Goal: Information Seeking & Learning: Learn about a topic

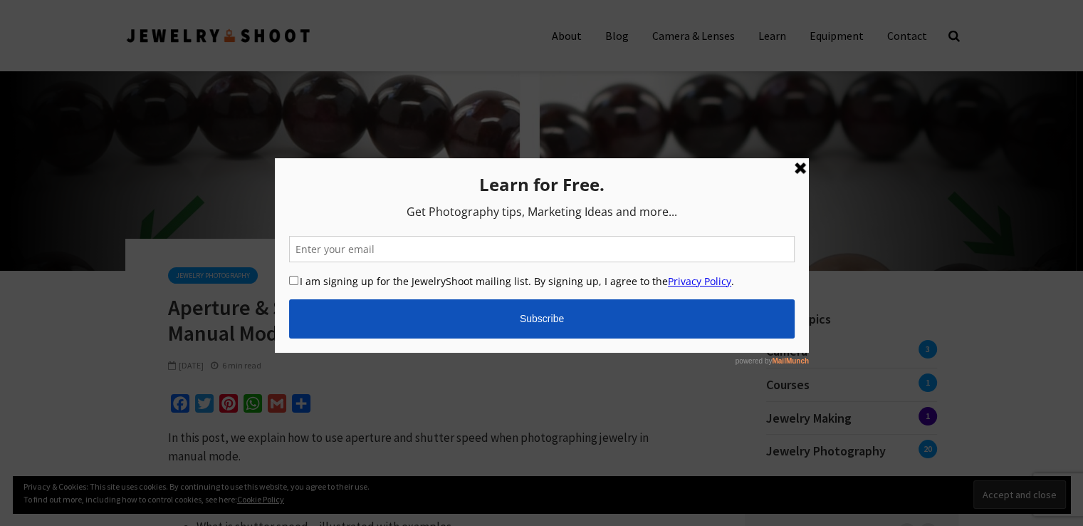
click at [797, 166] on link at bounding box center [799, 168] width 17 height 17
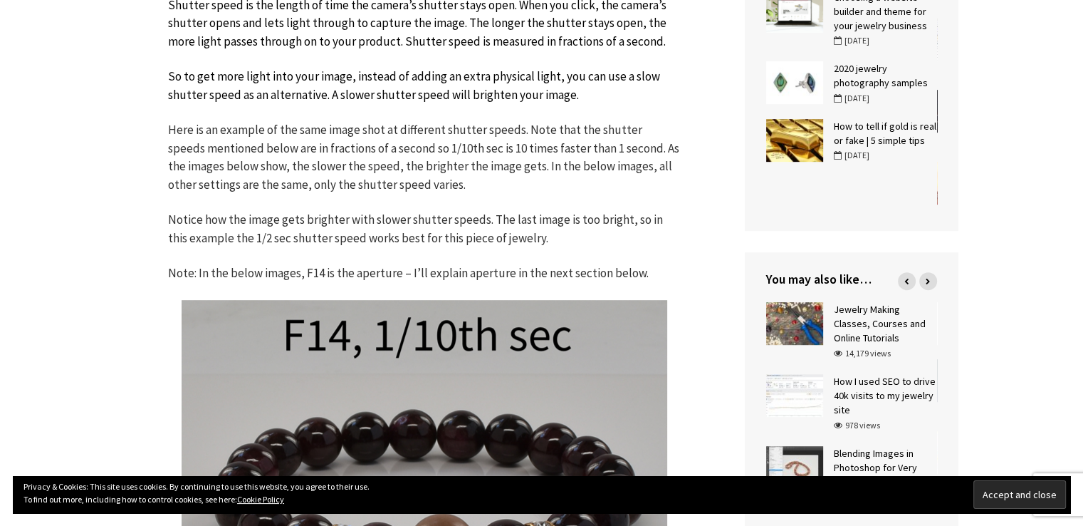
scroll to position [693, 0]
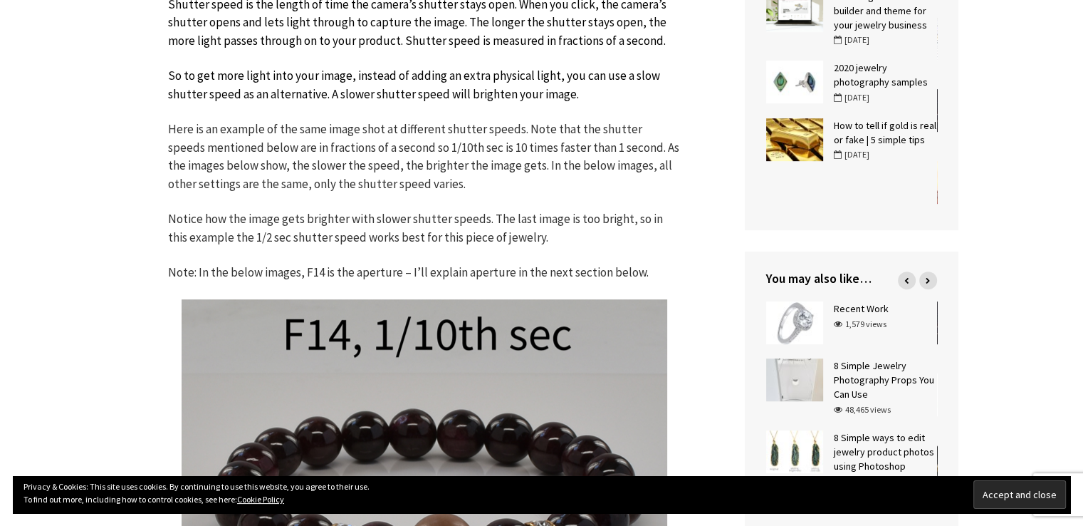
drag, startPoint x: 380, startPoint y: 278, endPoint x: 284, endPoint y: 211, distance: 117.0
click at [284, 211] on p "Notice how the image gets brighter with slower shutter speeds. The last image i…" at bounding box center [424, 228] width 513 height 36
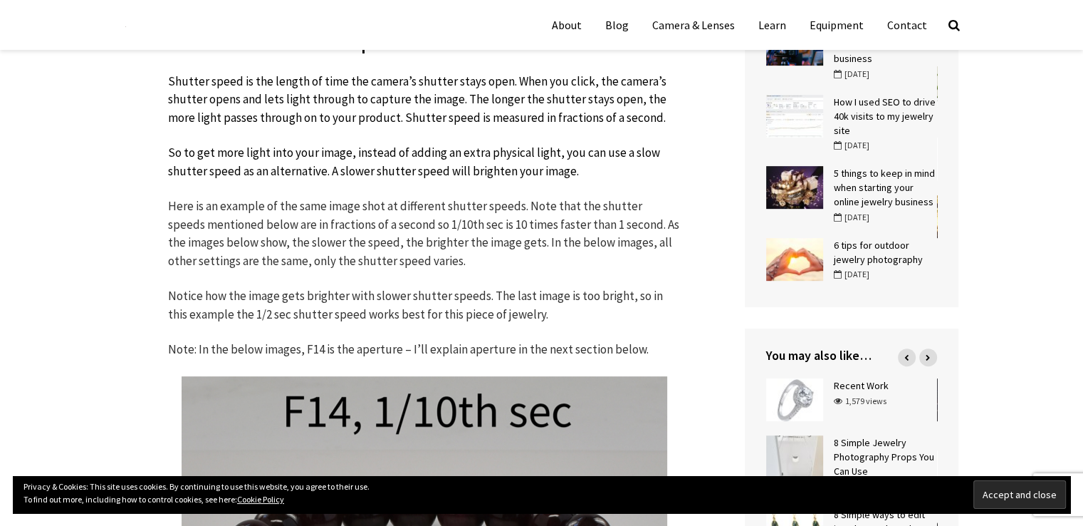
scroll to position [615, 0]
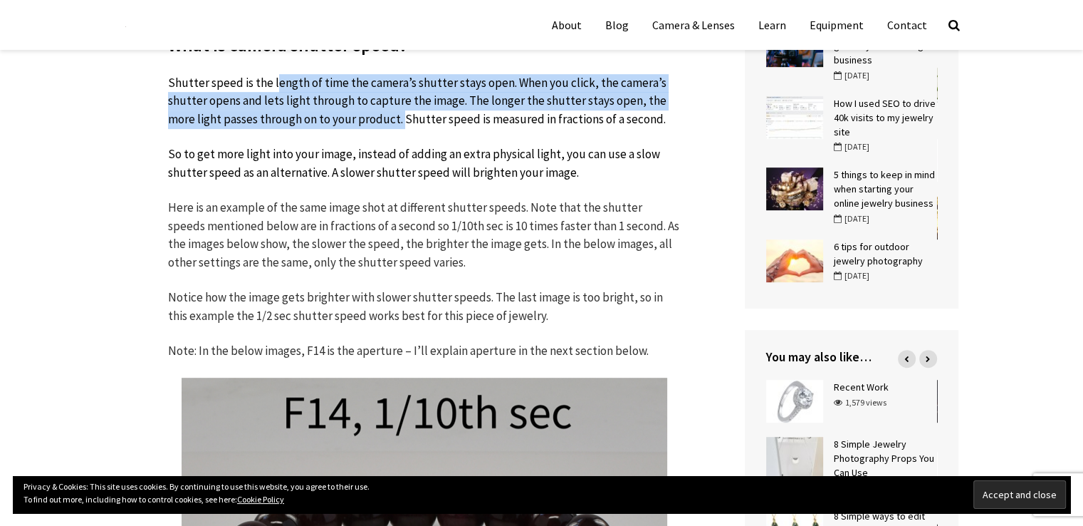
drag, startPoint x: 276, startPoint y: 81, endPoint x: 373, endPoint y: 127, distance: 107.7
click at [373, 127] on p "Shutter speed is the length of time the camera’s shutter stays open. When you c…" at bounding box center [424, 101] width 513 height 55
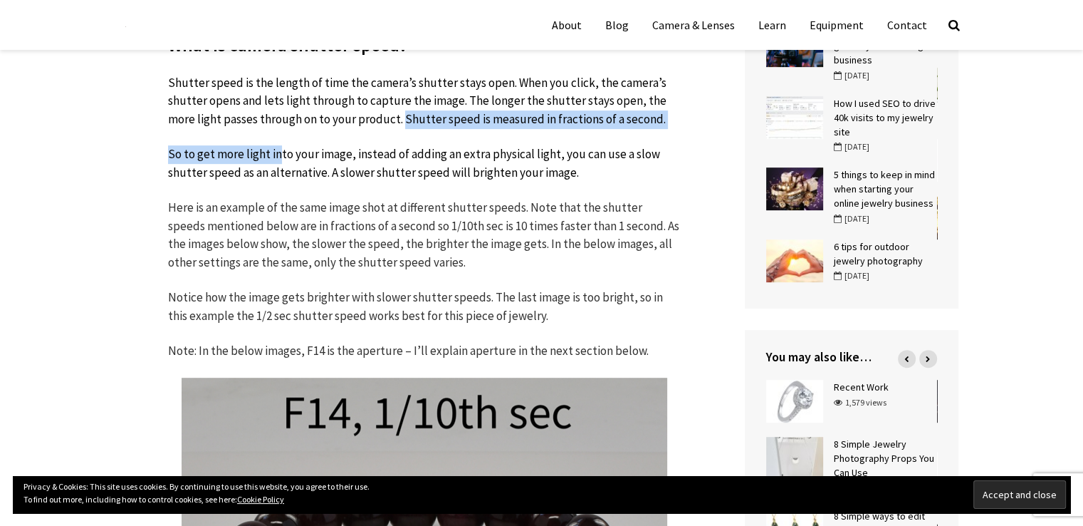
drag, startPoint x: 373, startPoint y: 127, endPoint x: 262, endPoint y: 131, distance: 111.2
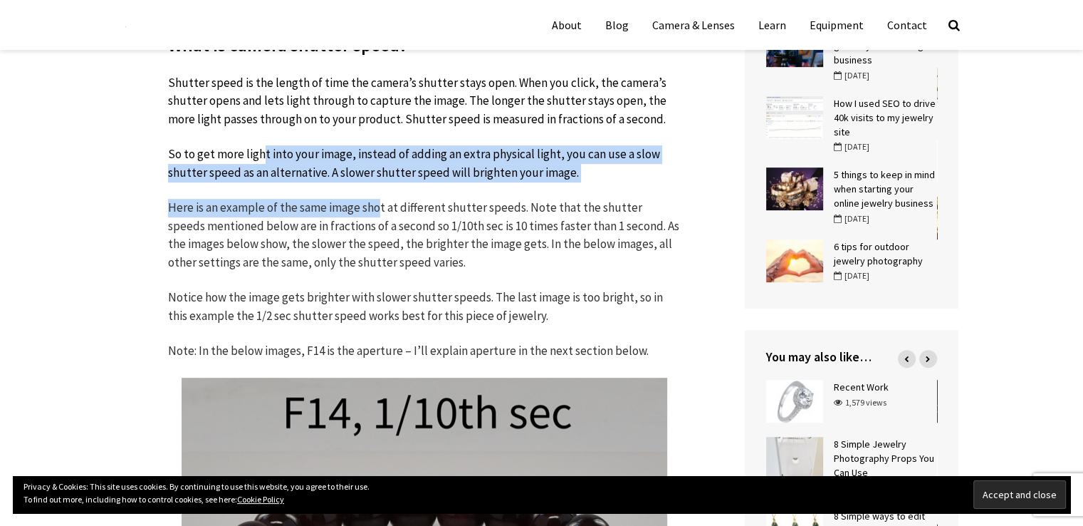
drag, startPoint x: 263, startPoint y: 157, endPoint x: 382, endPoint y: 183, distance: 121.0
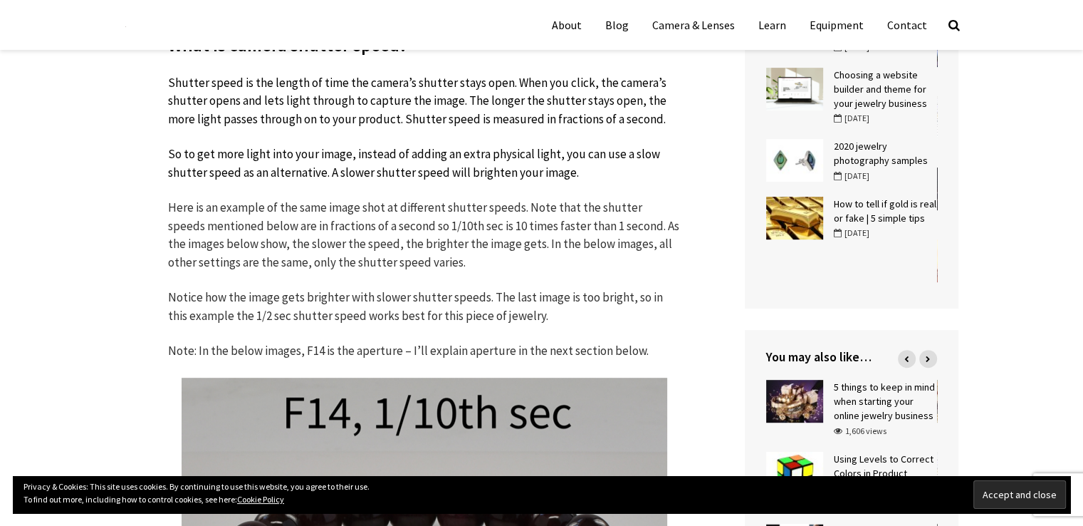
click at [342, 118] on span "Shutter speed is the length of time the camera’s shutter stays open. When you c…" at bounding box center [417, 101] width 498 height 52
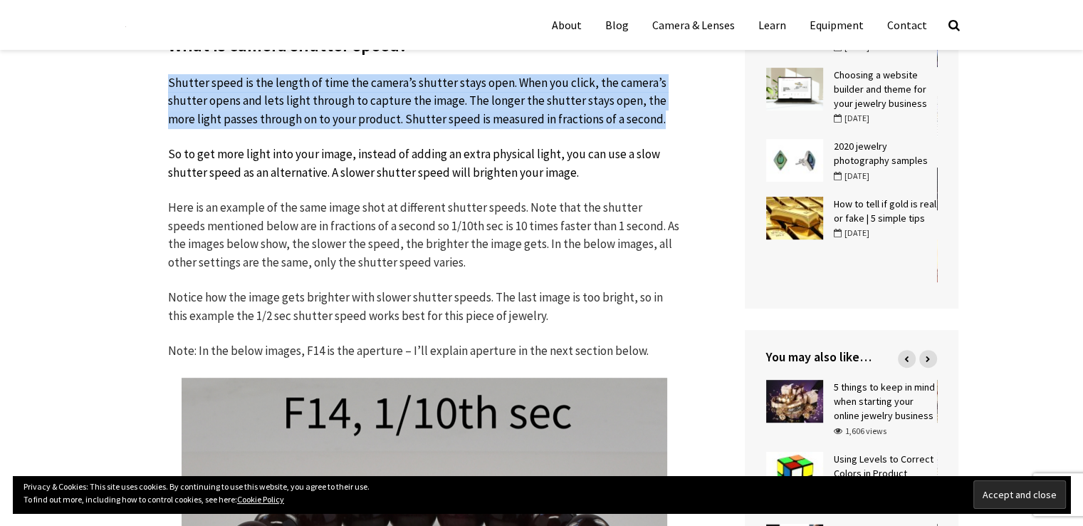
drag, startPoint x: 342, startPoint y: 118, endPoint x: 327, endPoint y: 118, distance: 15.0
click at [327, 118] on span "Shutter speed is the length of time the camera’s shutter stays open. When you c…" at bounding box center [417, 101] width 498 height 52
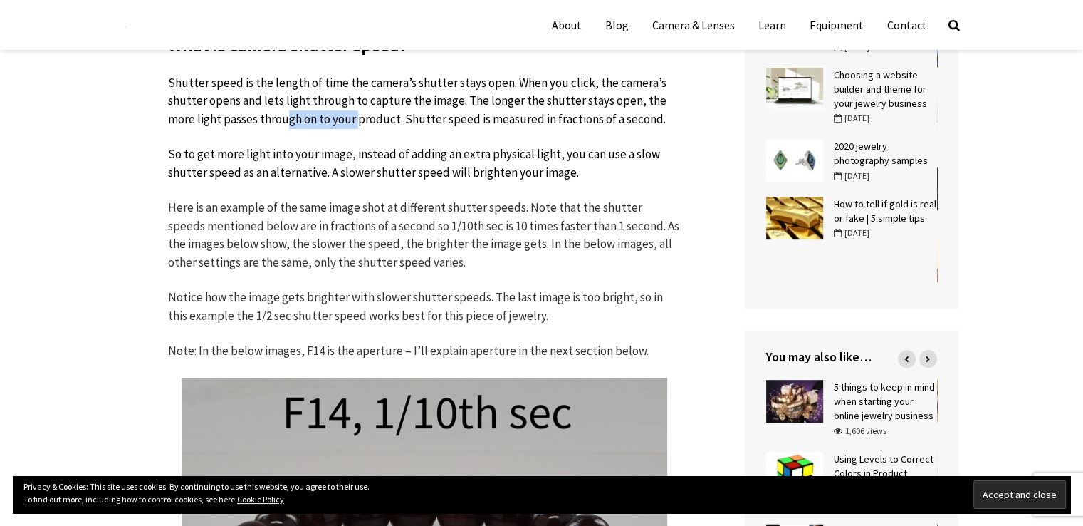
drag, startPoint x: 327, startPoint y: 118, endPoint x: 257, endPoint y: 128, distance: 70.5
click at [257, 128] on p "Shutter speed is the length of time the camera’s shutter stays open. When you c…" at bounding box center [424, 101] width 513 height 55
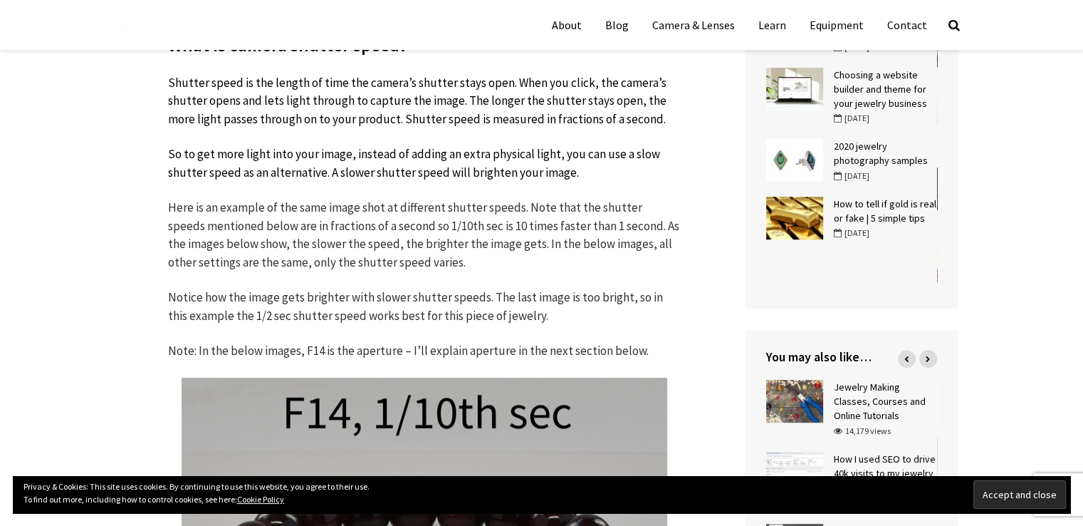
click at [257, 128] on p "Shutter speed is the length of time the camera’s shutter stays open. When you c…" at bounding box center [424, 101] width 513 height 55
click at [348, 121] on span "Shutter speed is the length of time the camera’s shutter stays open. When you c…" at bounding box center [417, 101] width 498 height 52
click at [273, 120] on span "Shutter speed is the length of time the camera’s shutter stays open. When you c…" at bounding box center [417, 101] width 498 height 52
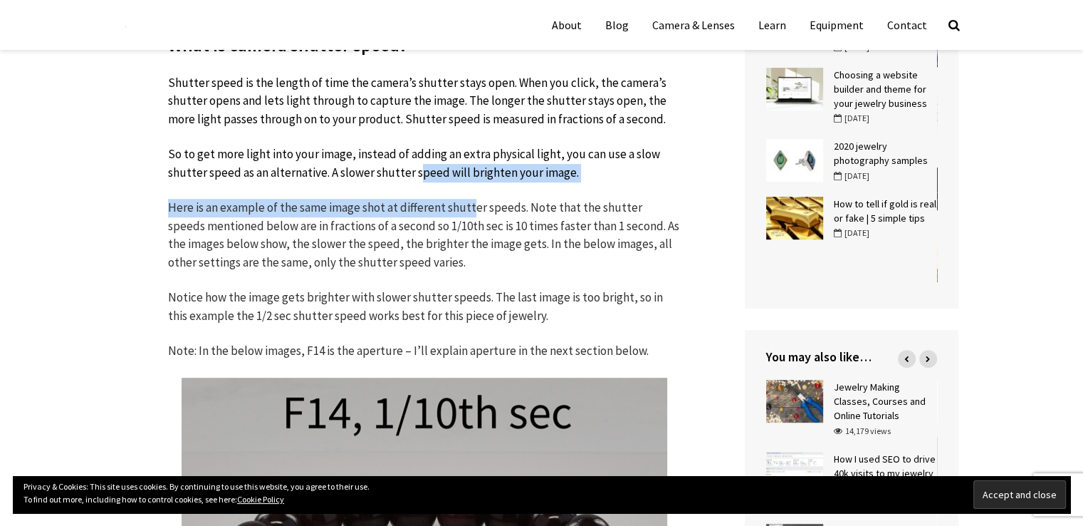
drag, startPoint x: 416, startPoint y: 172, endPoint x: 481, endPoint y: 188, distance: 67.5
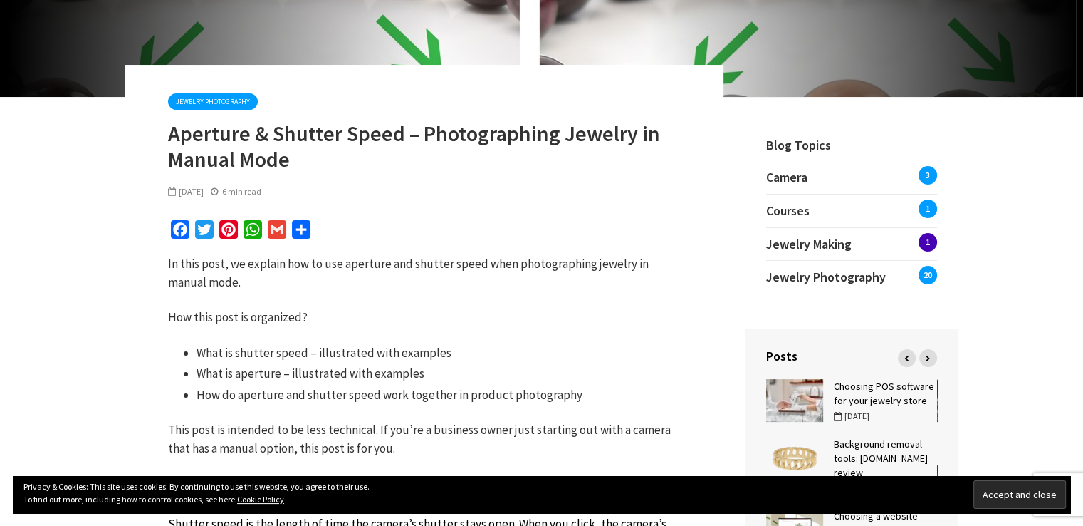
scroll to position [184, 0]
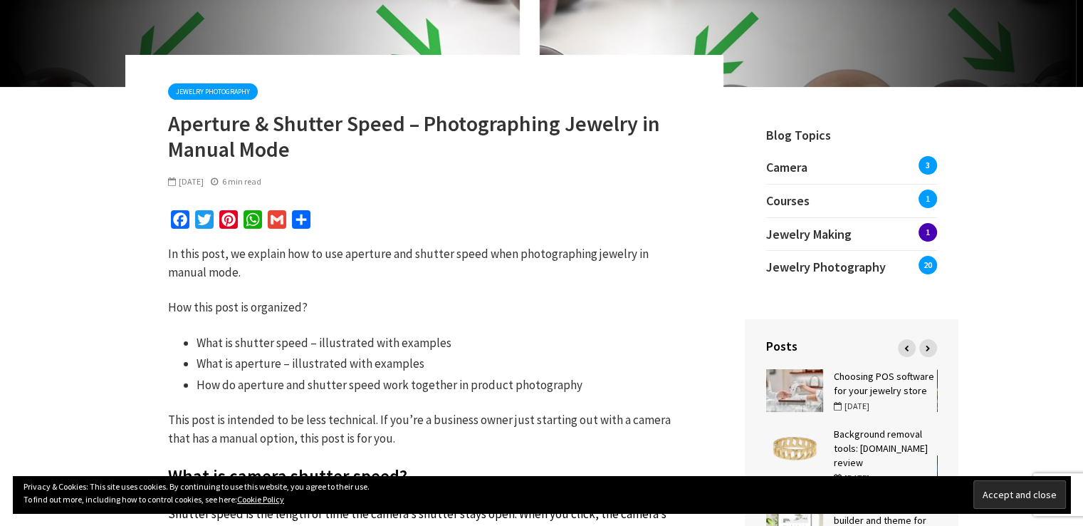
click at [207, 130] on h1 "Aperture & Shutter Speed – Photographing Jewelry in Manual Mode" at bounding box center [424, 135] width 513 height 51
click at [299, 129] on h1 "Aperture & Shutter Speed – Photographing Jewelry in Manual Mode" at bounding box center [424, 135] width 513 height 51
drag, startPoint x: 299, startPoint y: 129, endPoint x: 348, endPoint y: 130, distance: 48.4
click at [348, 130] on h1 "Aperture & Shutter Speed – Photographing Jewelry in Manual Mode" at bounding box center [424, 135] width 513 height 51
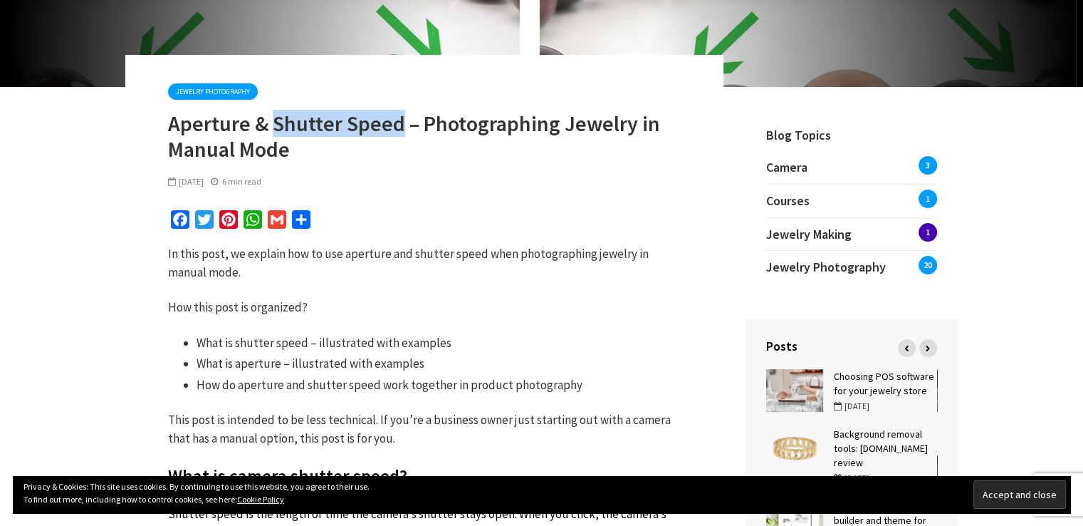
click at [348, 130] on h1 "Aperture & Shutter Speed – Photographing Jewelry in Manual Mode" at bounding box center [424, 135] width 513 height 51
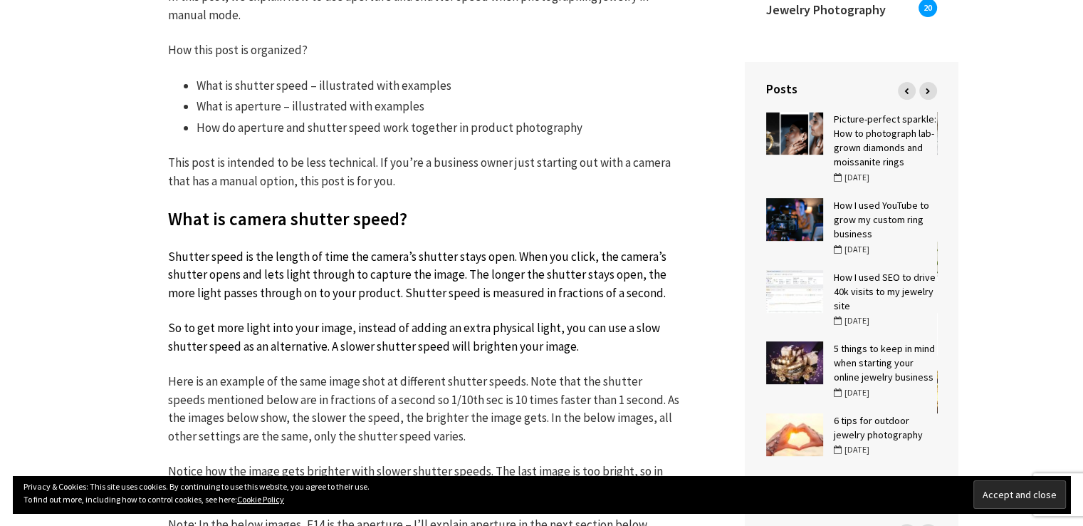
scroll to position [450, 0]
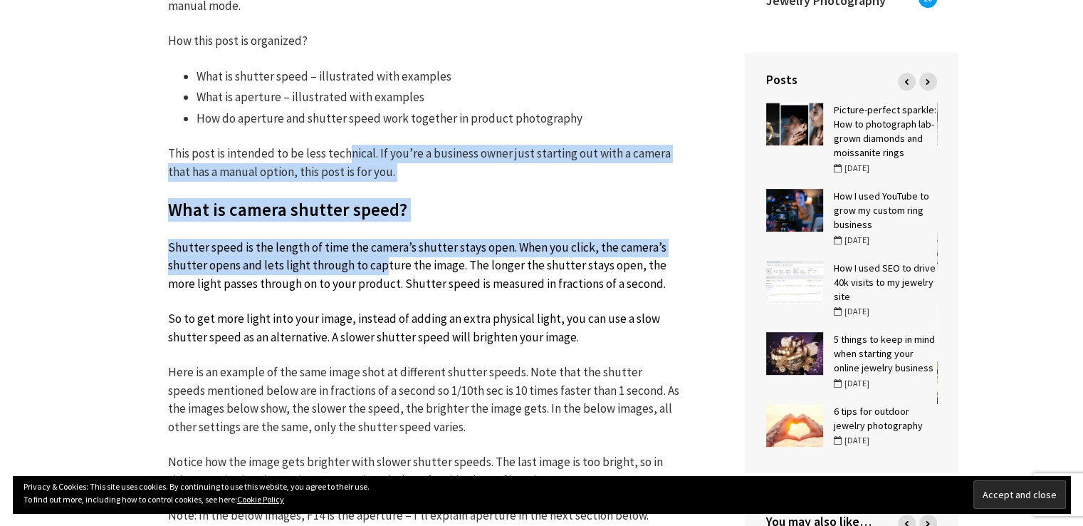
drag, startPoint x: 348, startPoint y: 127, endPoint x: 382, endPoint y: 271, distance: 147.3
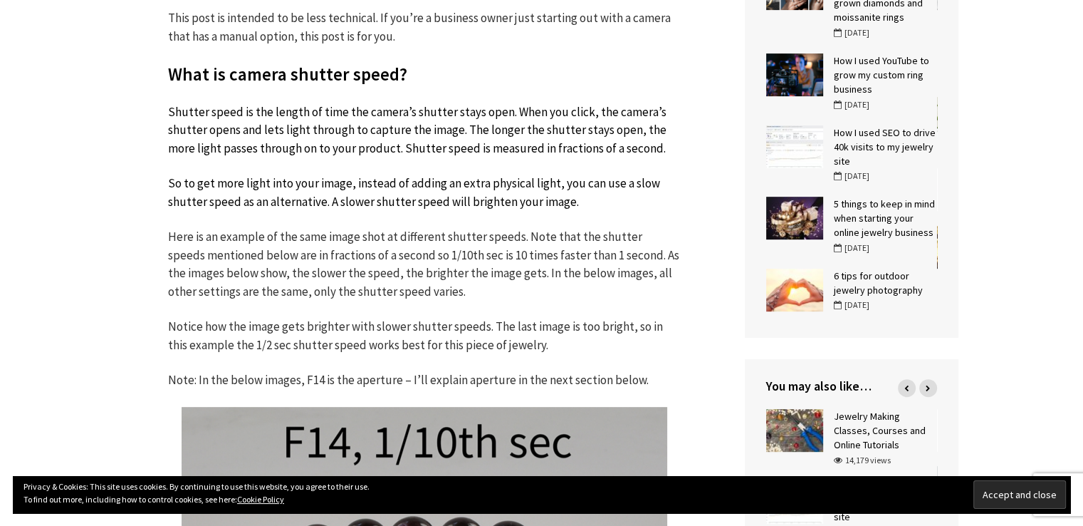
click at [373, 239] on p "Here is an example of the same image shot at different shutter speeds. Note tha…" at bounding box center [424, 264] width 513 height 73
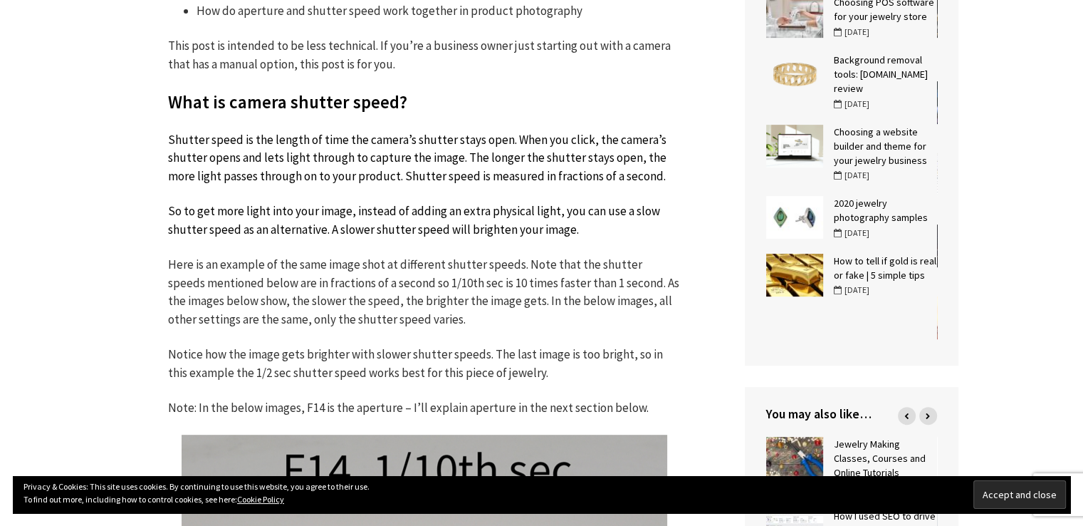
scroll to position [560, 0]
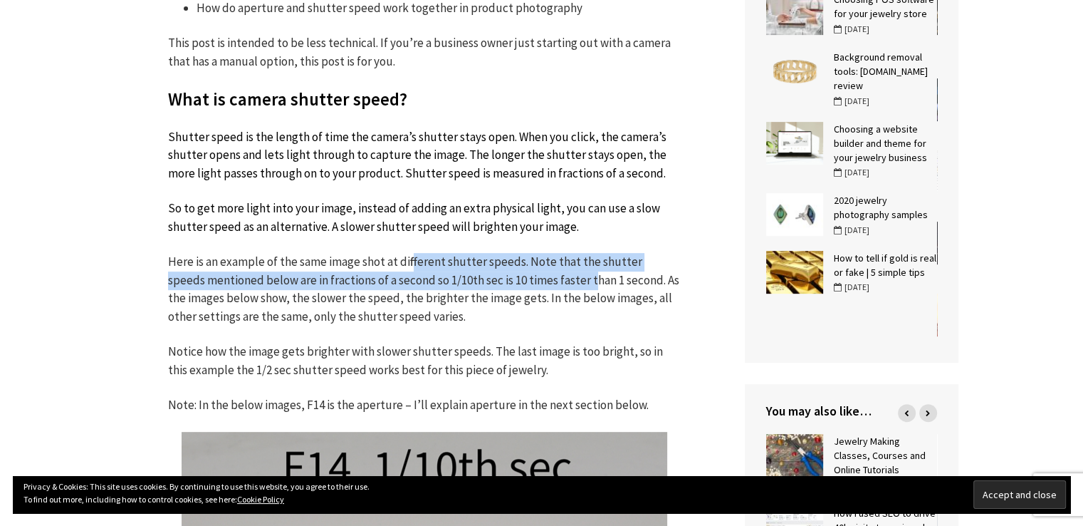
drag, startPoint x: 557, startPoint y: 283, endPoint x: 409, endPoint y: 257, distance: 150.3
click at [409, 257] on p "Here is an example of the same image shot at different shutter speeds. Note tha…" at bounding box center [424, 289] width 513 height 73
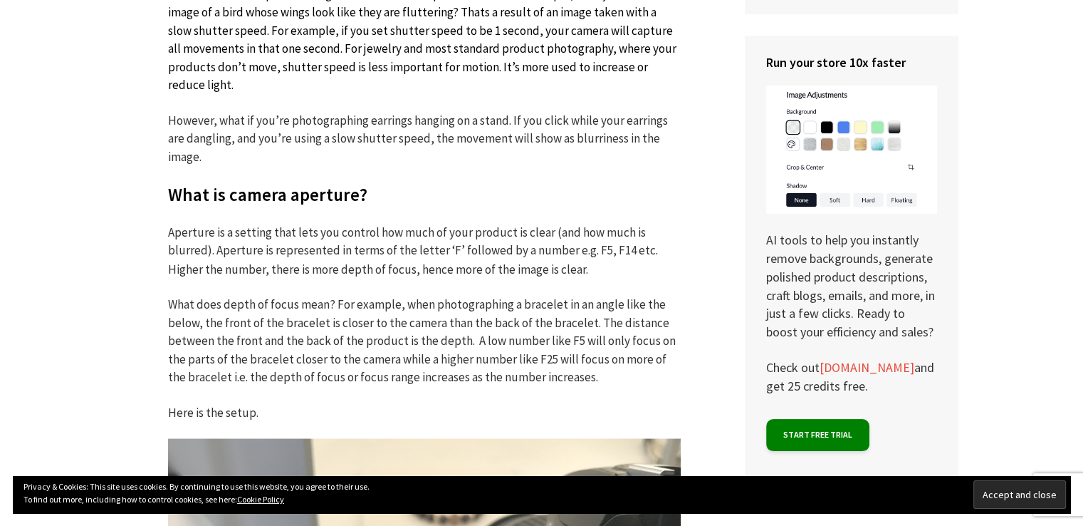
scroll to position [2450, 0]
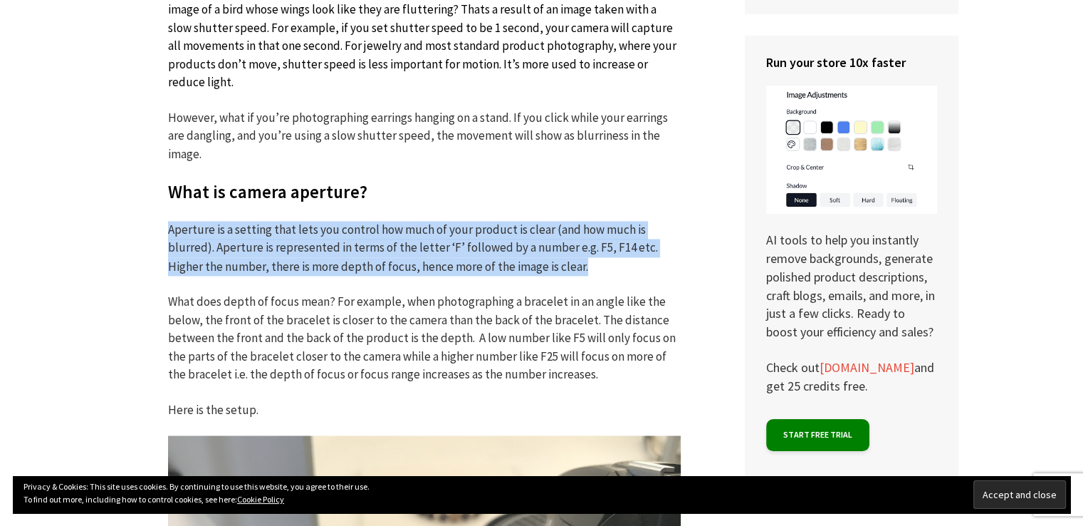
drag, startPoint x: 168, startPoint y: 229, endPoint x: 544, endPoint y: 271, distance: 378.3
click at [544, 271] on p "Aperture is a setting that lets you control how much of your product is clear (…" at bounding box center [424, 248] width 513 height 55
copy p "Aperture is a setting that lets you control how much of your product is clear (…"
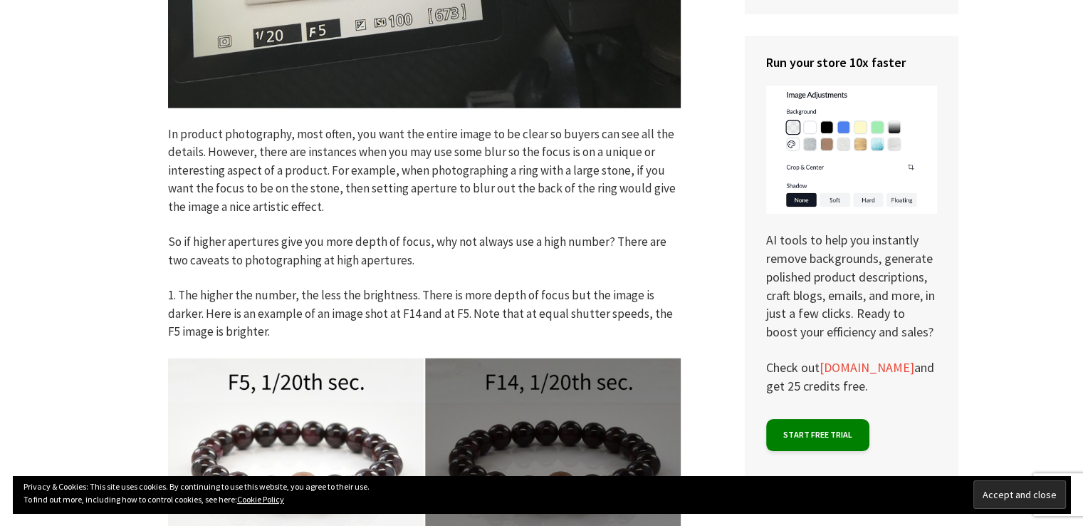
scroll to position [3271, 0]
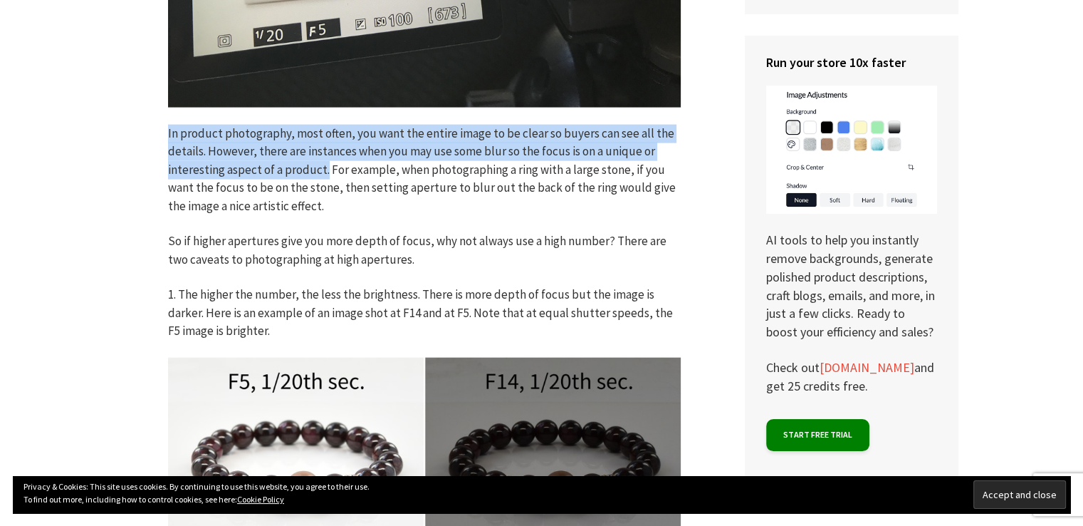
drag, startPoint x: 168, startPoint y: 132, endPoint x: 323, endPoint y: 163, distance: 158.2
click at [323, 163] on p "In product photography, most often, you want the entire image to be clear so bu…" at bounding box center [424, 170] width 513 height 91
copy p "In product photography, most often, you want the entire image to be clear so bu…"
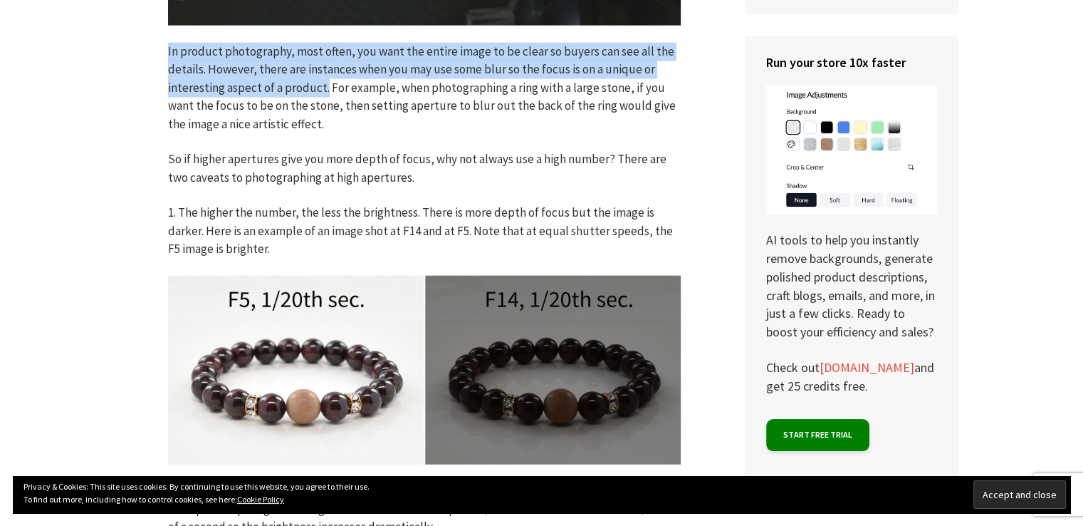
scroll to position [3353, 0]
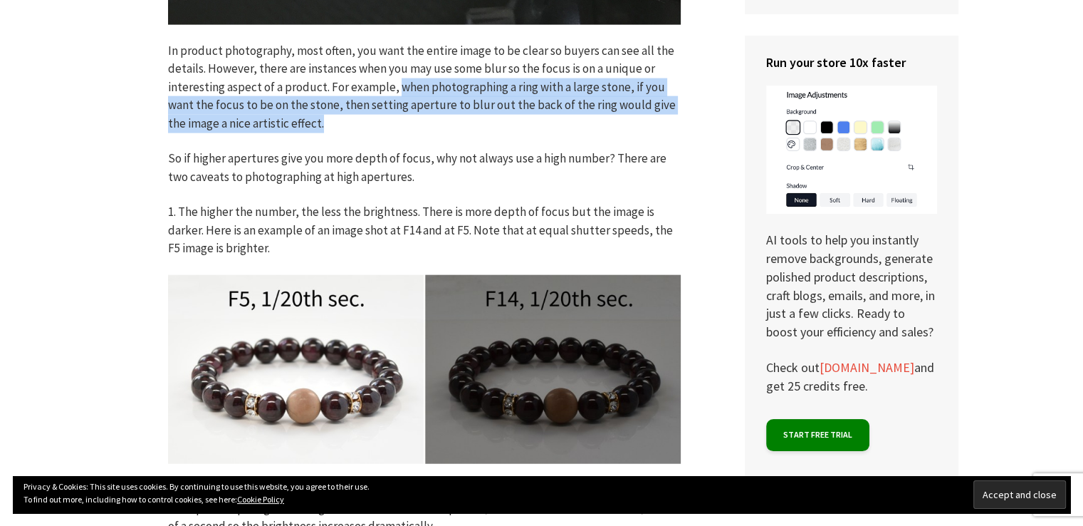
drag, startPoint x: 395, startPoint y: 89, endPoint x: 426, endPoint y: 126, distance: 48.1
click at [426, 126] on p "In product photography, most often, you want the entire image to be clear so bu…" at bounding box center [424, 87] width 513 height 91
copy p "when photographing a ring with a large stone, if you want the focus to be on th…"
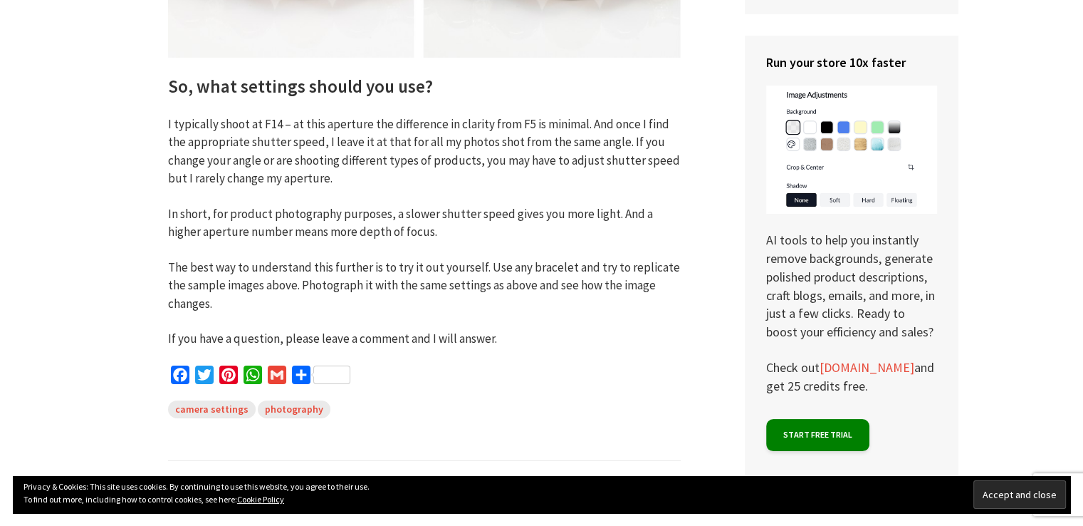
scroll to position [4632, 0]
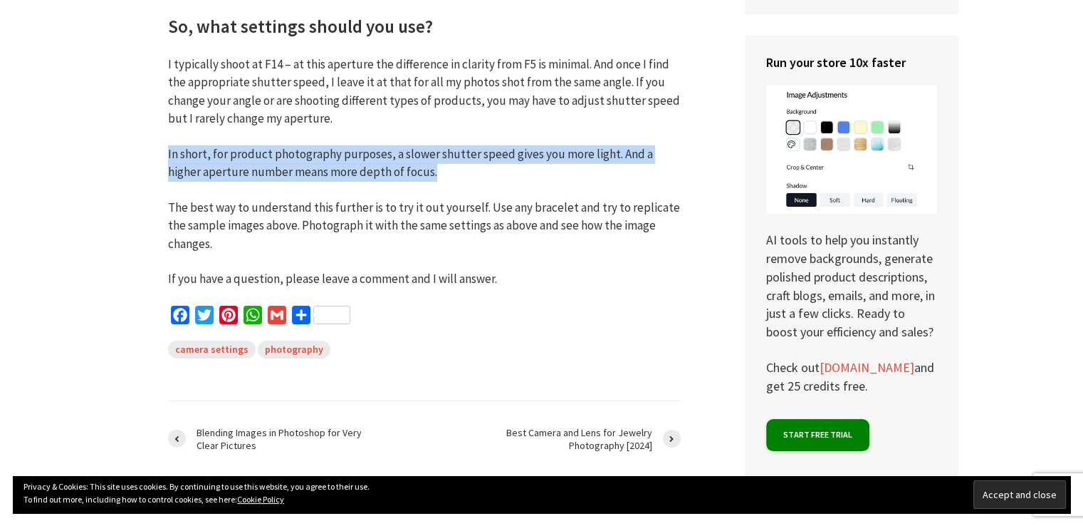
drag, startPoint x: 167, startPoint y: 152, endPoint x: 411, endPoint y: 178, distance: 244.9
click at [411, 178] on p "In short, for product photography purposes, a slower shutter speed gives you mo…" at bounding box center [424, 163] width 513 height 36
copy p "In short, for product photography purposes, a slower shutter speed gives you mo…"
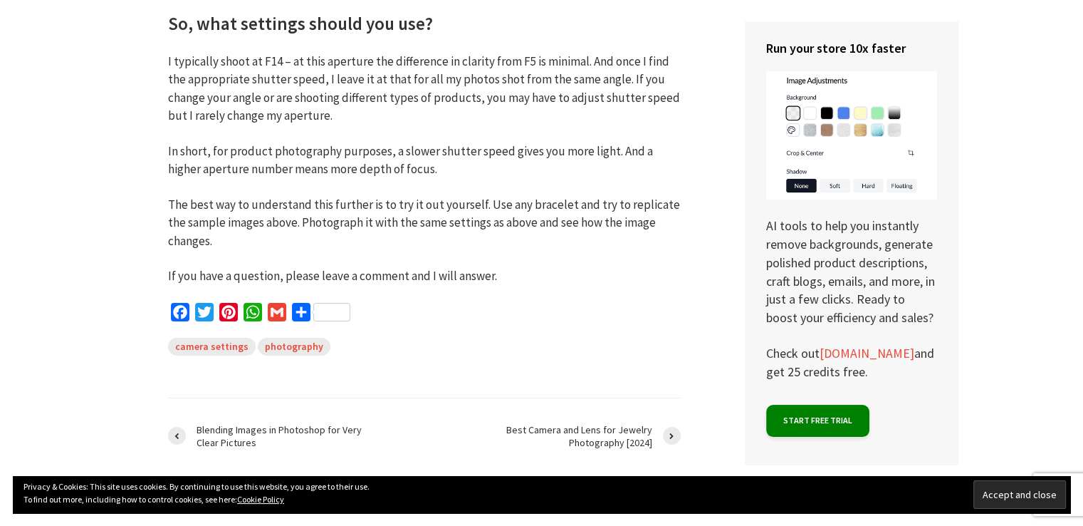
scroll to position [4635, 0]
click at [350, 63] on p "I typically shoot at F14 – at this aperture the difference in clarity from F5 i…" at bounding box center [424, 88] width 513 height 73
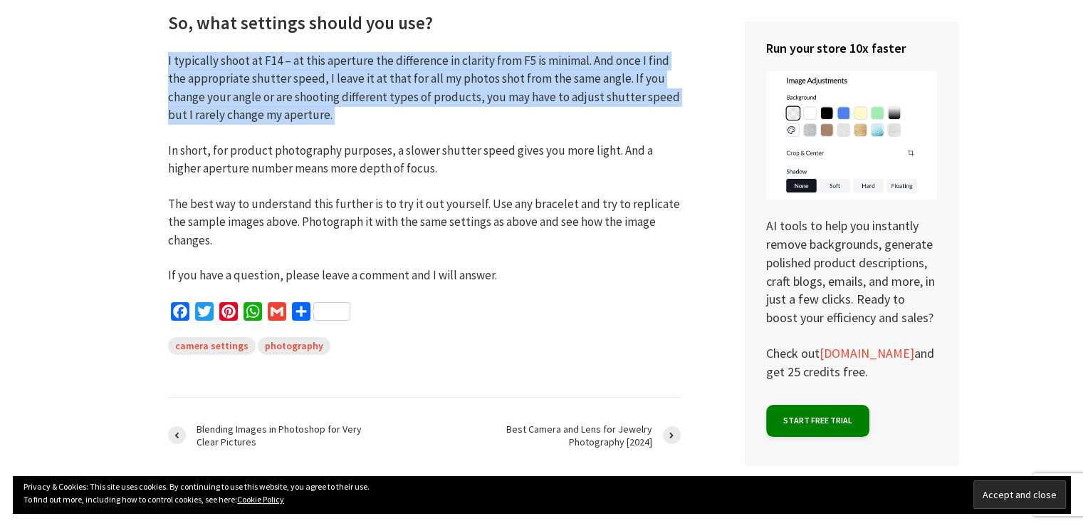
click at [350, 63] on p "I typically shoot at F14 – at this aperture the difference in clarity from F5 i…" at bounding box center [424, 88] width 513 height 73
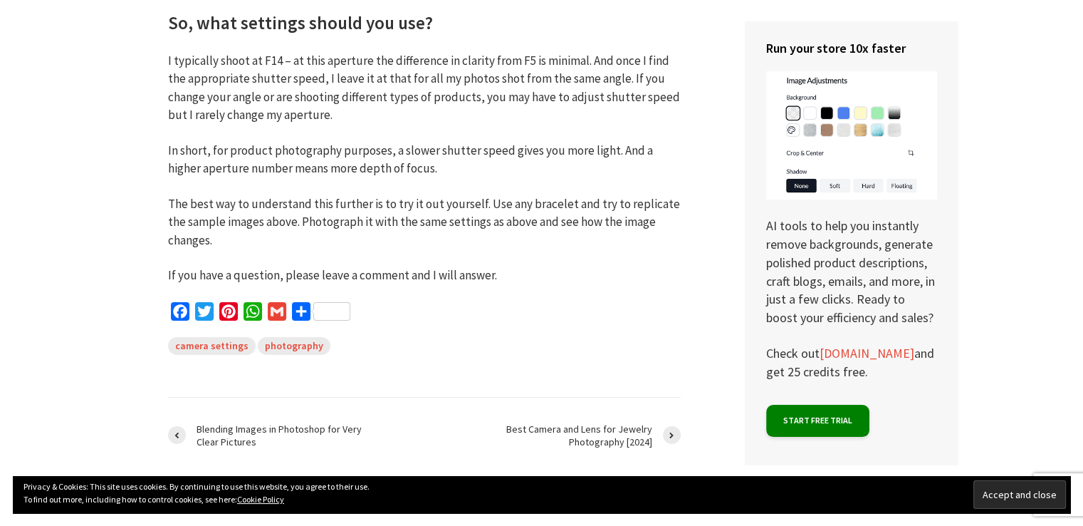
click at [376, 145] on p "In short, for product photography purposes, a slower shutter speed gives you mo…" at bounding box center [424, 160] width 513 height 36
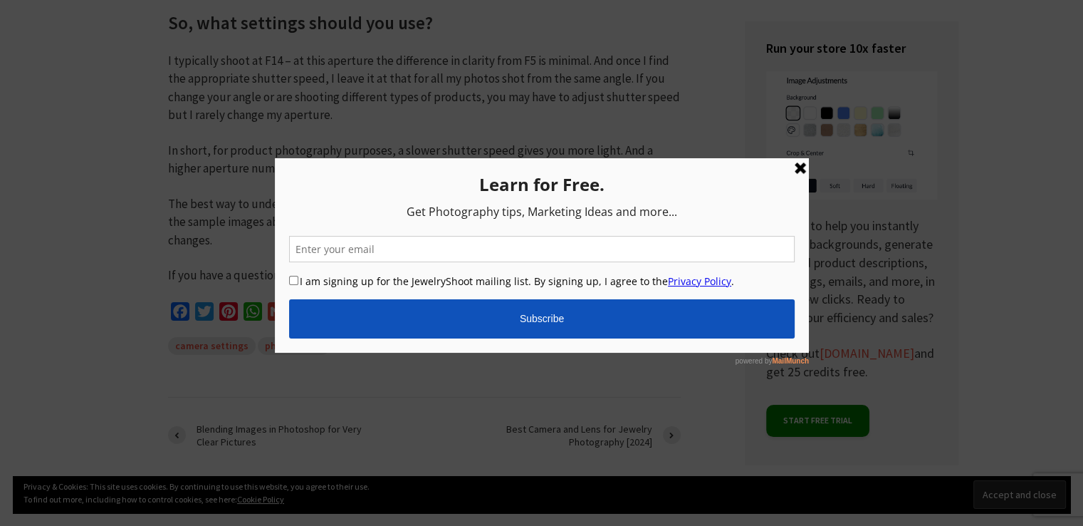
click at [796, 167] on link at bounding box center [799, 168] width 17 height 17
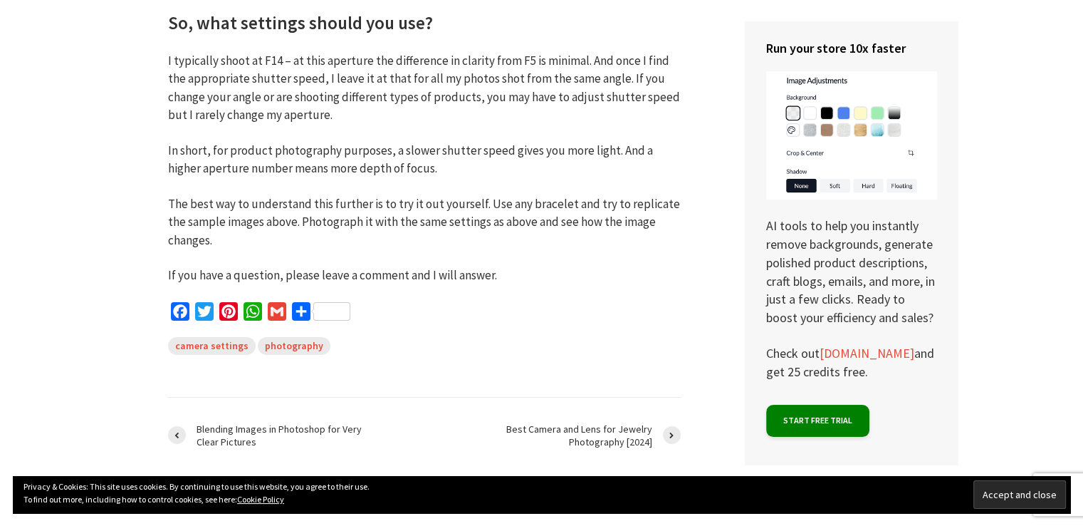
click at [506, 217] on p "The best way to understand this further is to try it out yourself. Use any brac…" at bounding box center [424, 222] width 513 height 55
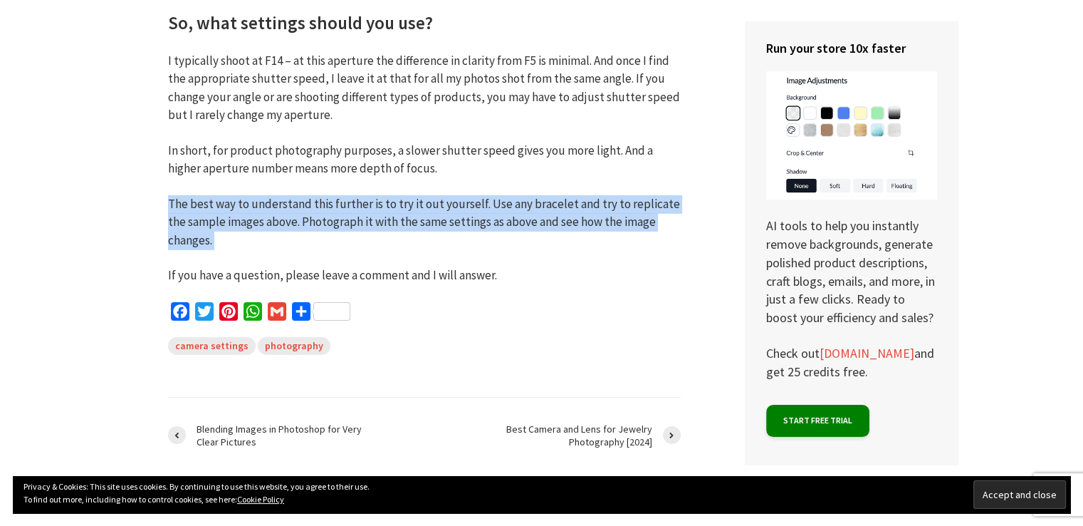
click at [506, 217] on p "The best way to understand this further is to try it out yourself. Use any brac…" at bounding box center [424, 222] width 513 height 55
click at [516, 248] on p "The best way to understand this further is to try it out yourself. Use any brac…" at bounding box center [424, 222] width 513 height 55
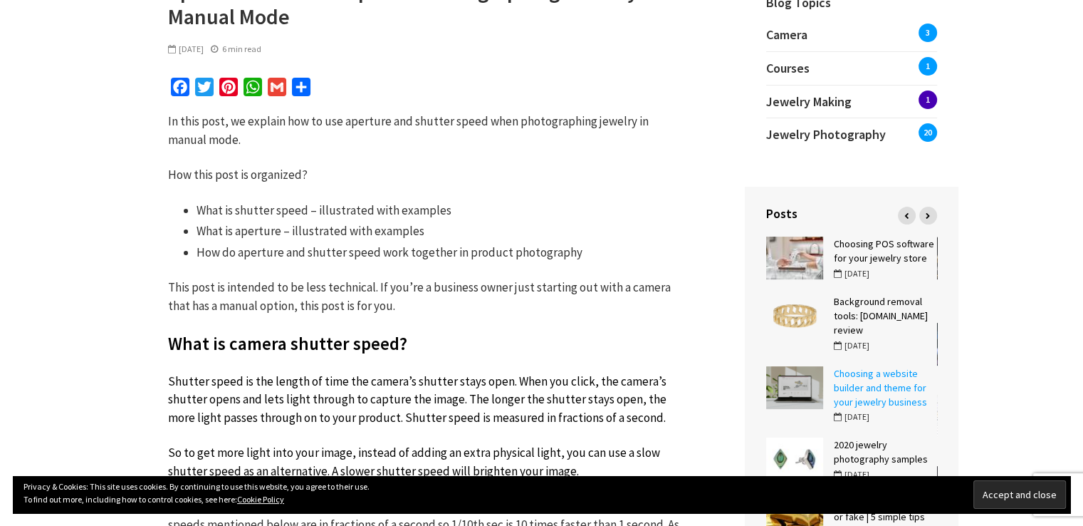
scroll to position [317, 0]
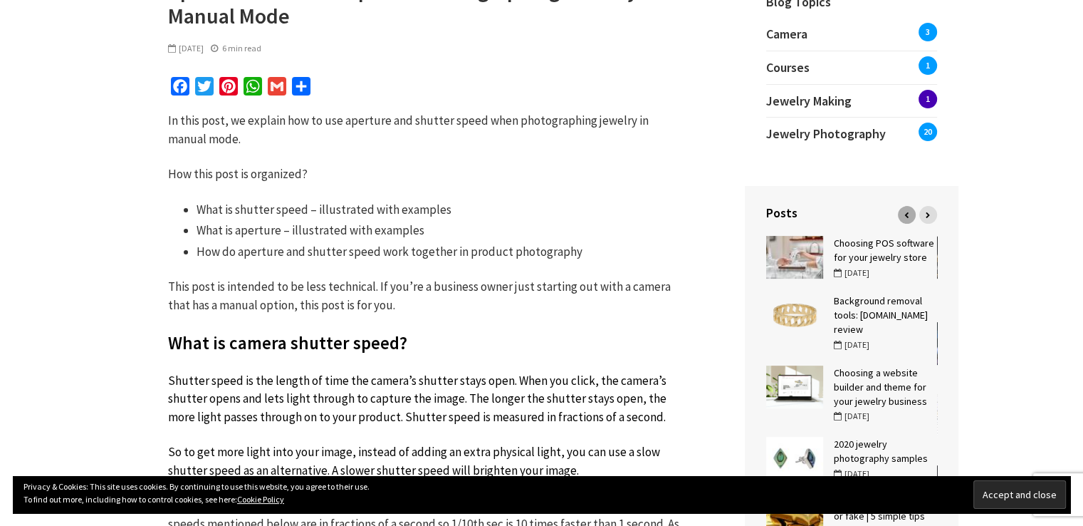
click at [906, 214] on icon at bounding box center [906, 215] width 4 height 6
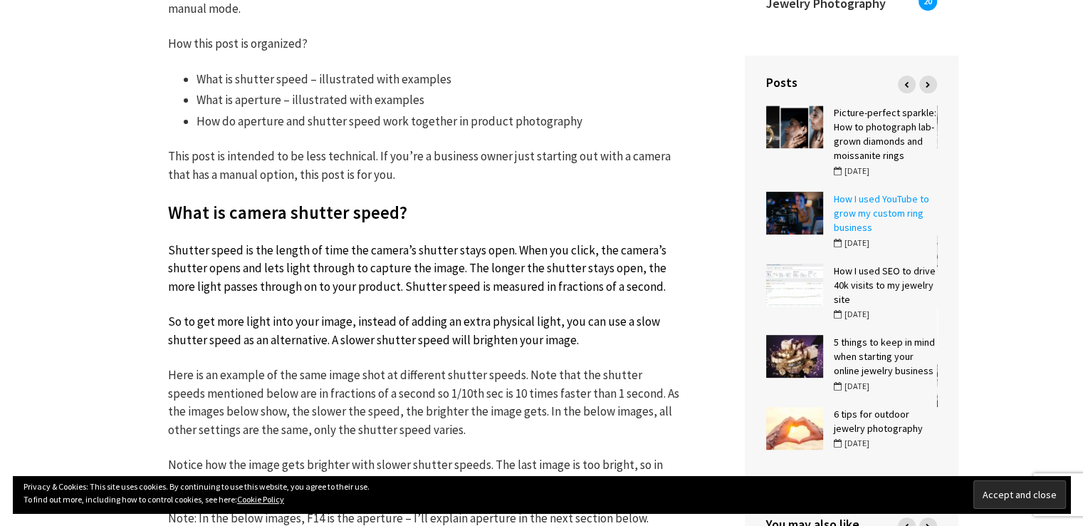
scroll to position [450, 0]
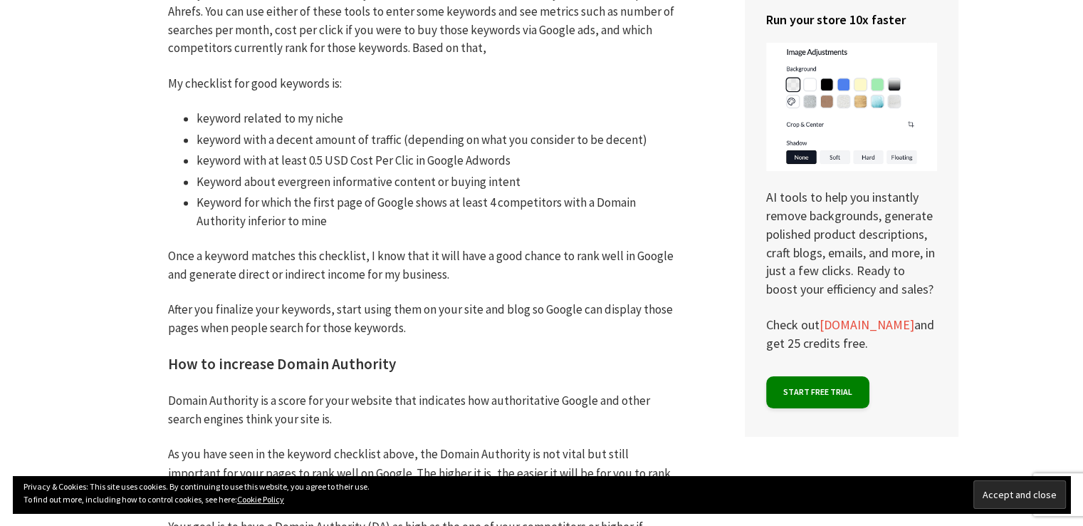
scroll to position [2242, 0]
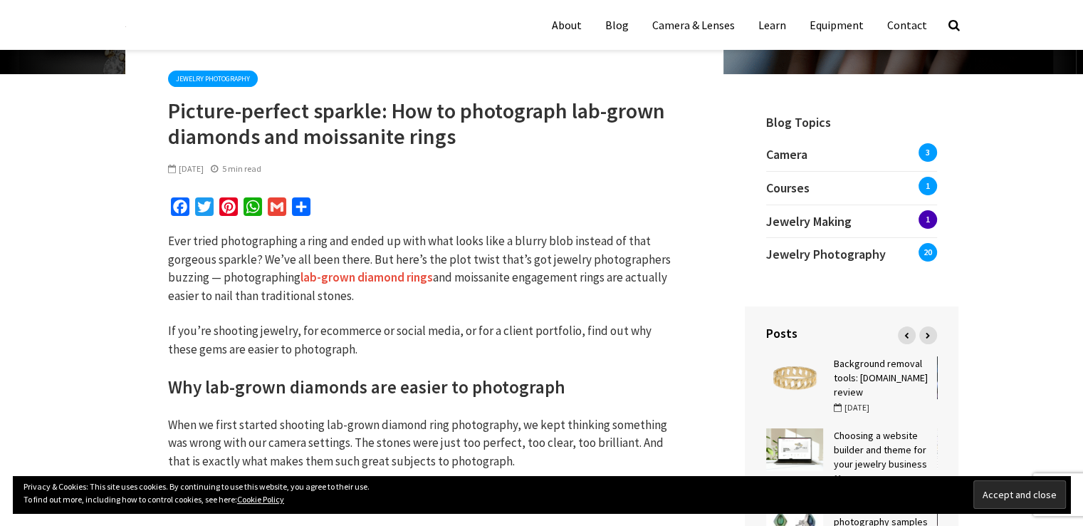
scroll to position [183, 0]
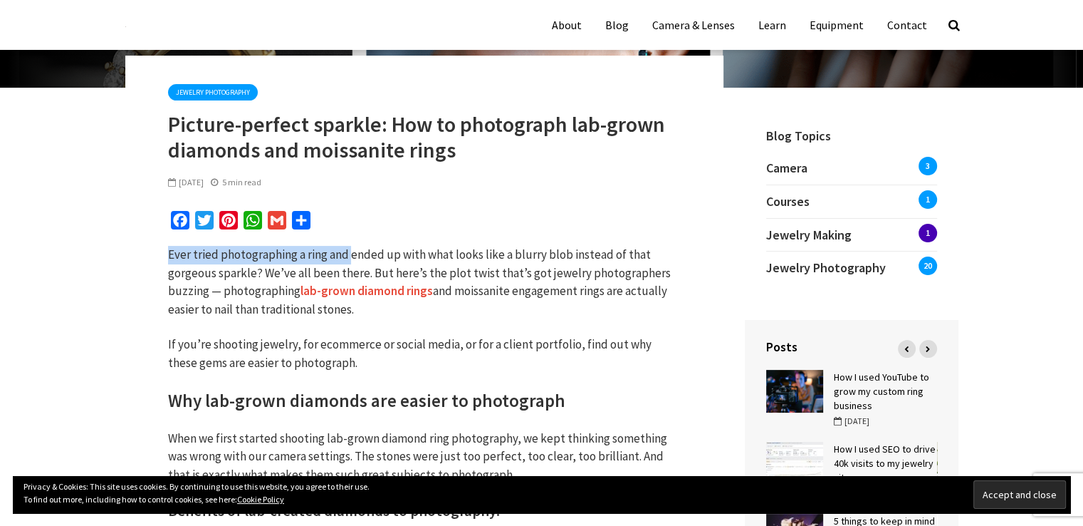
drag, startPoint x: 350, startPoint y: 236, endPoint x: 410, endPoint y: 212, distance: 65.5
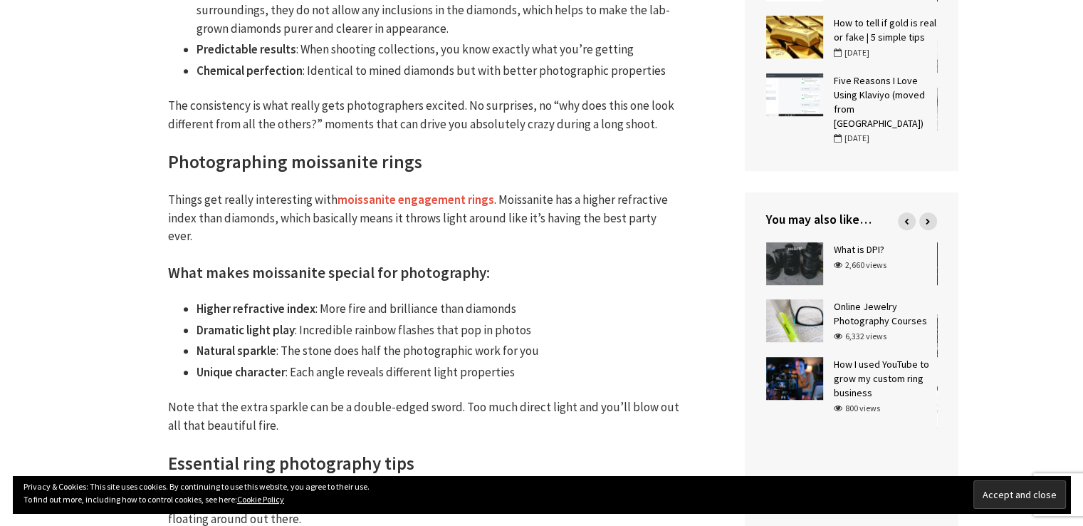
scroll to position [739, 0]
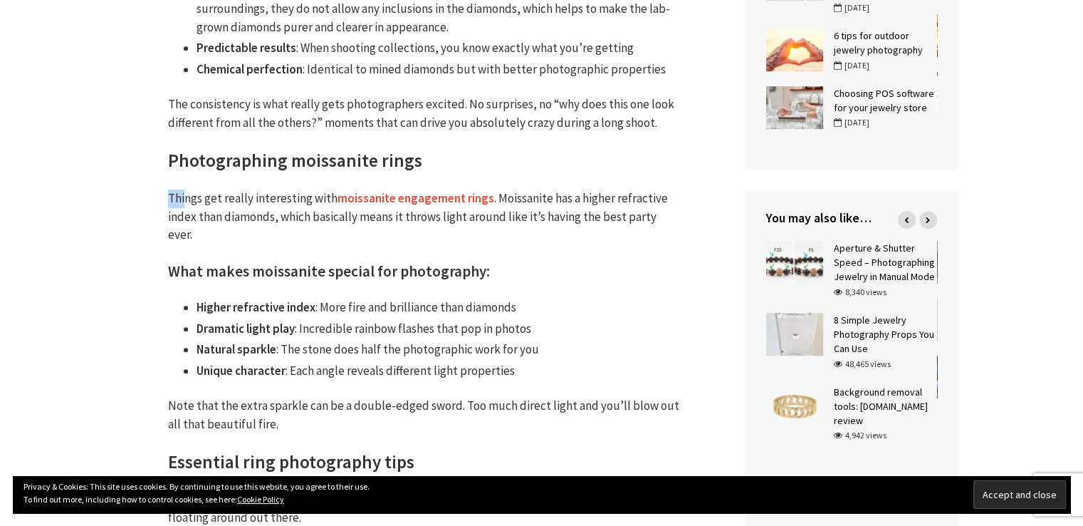
drag, startPoint x: 291, startPoint y: 205, endPoint x: 169, endPoint y: 180, distance: 125.0
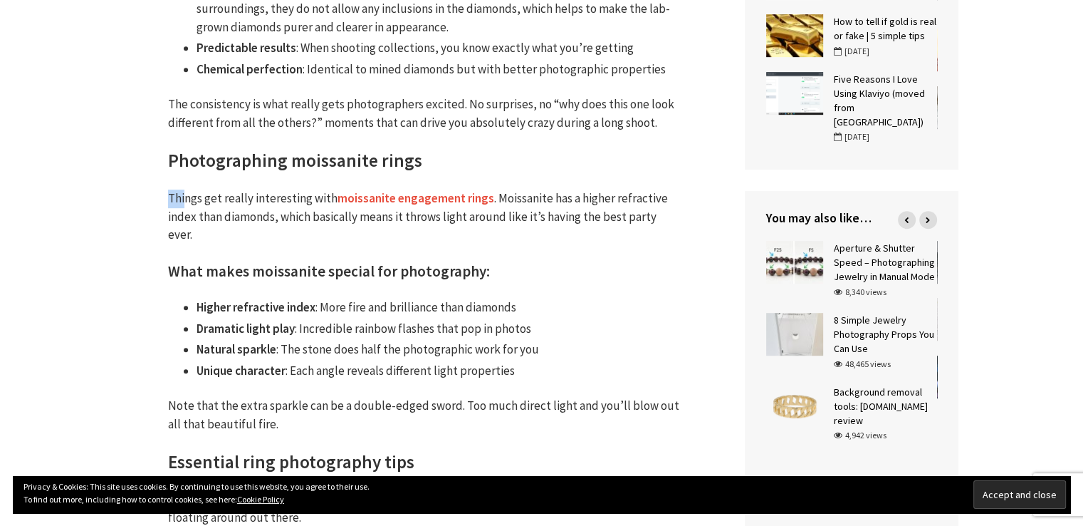
click at [168, 261] on h3 "What makes moissanite special for photography:" at bounding box center [424, 271] width 513 height 21
click at [222, 303] on ul "Higher refractive index : More fire and brilliance than diamonds Dramatic light…" at bounding box center [424, 338] width 513 height 81
click at [262, 341] on ul "Higher refractive index : More fire and brilliance than diamonds Dramatic light…" at bounding box center [424, 338] width 513 height 81
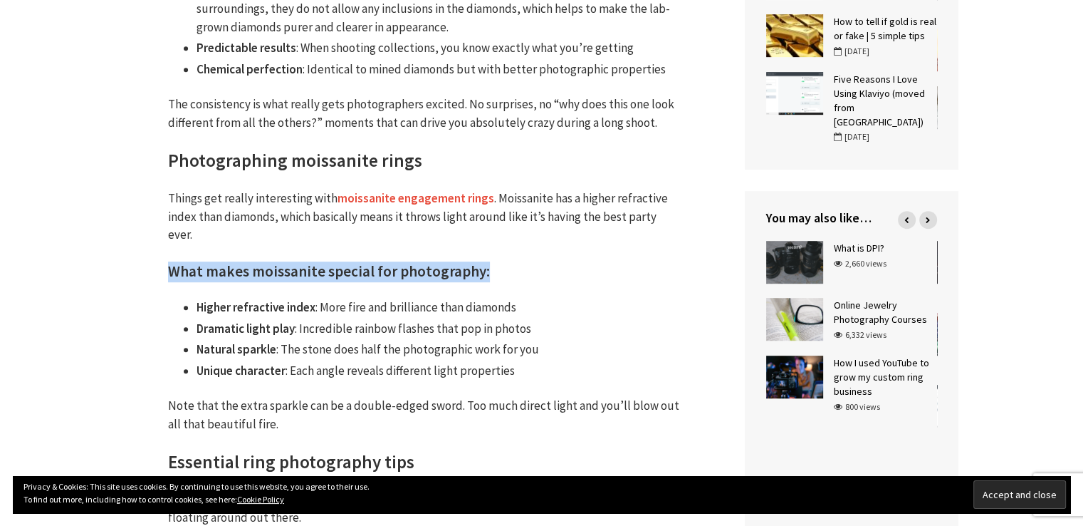
drag, startPoint x: 168, startPoint y: 252, endPoint x: 521, endPoint y: 229, distance: 354.0
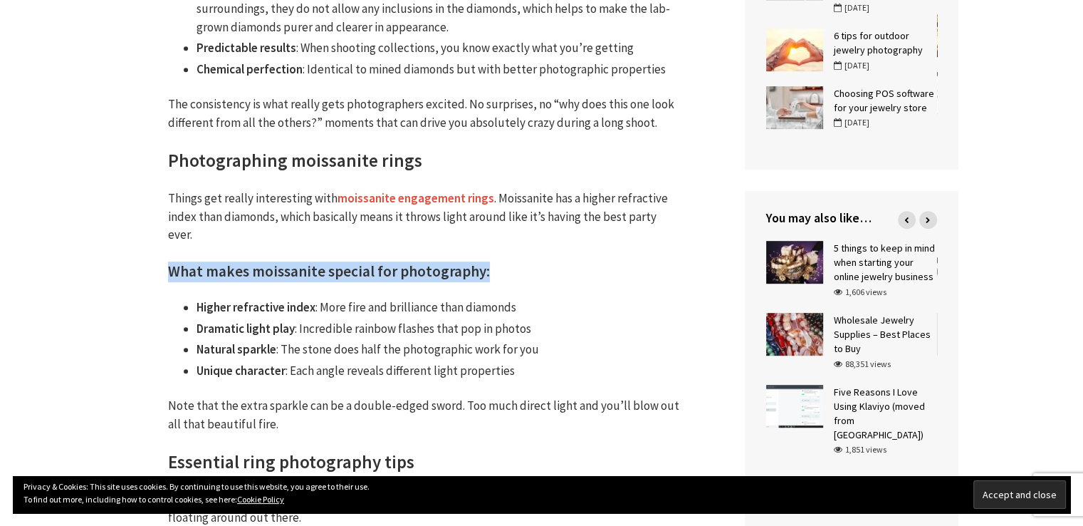
drag, startPoint x: 167, startPoint y: 254, endPoint x: 487, endPoint y: 251, distance: 319.8
click at [487, 261] on h3 "What makes moissanite special for photography:" at bounding box center [424, 271] width 513 height 21
copy h3 "What makes moissanite special for photography:"
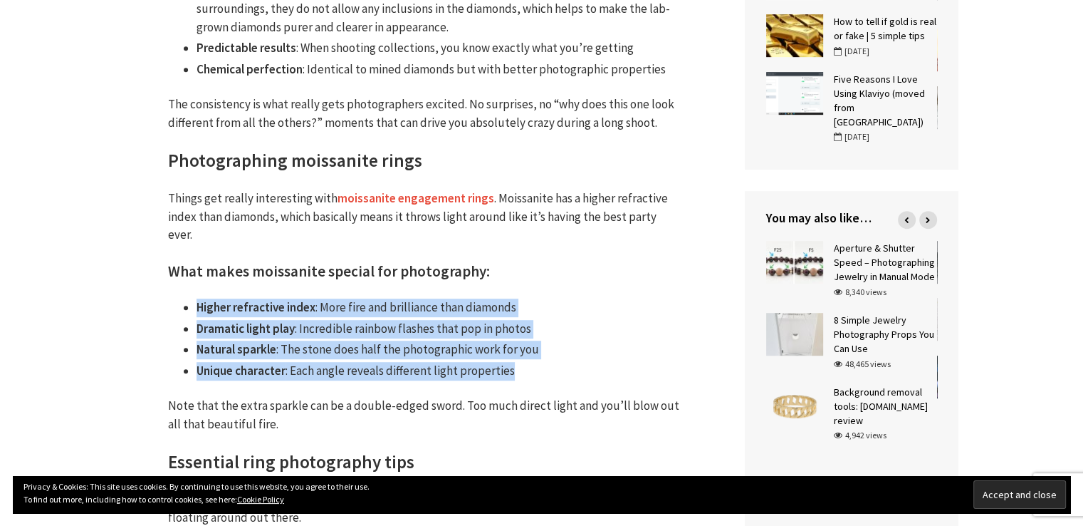
drag, startPoint x: 197, startPoint y: 288, endPoint x: 536, endPoint y: 344, distance: 342.8
click at [536, 344] on ul "Higher refractive index : More fire and brilliance than diamonds Dramatic light…" at bounding box center [424, 338] width 513 height 81
copy ul "Higher refractive index : More fire and brilliance than diamonds Dramatic light…"
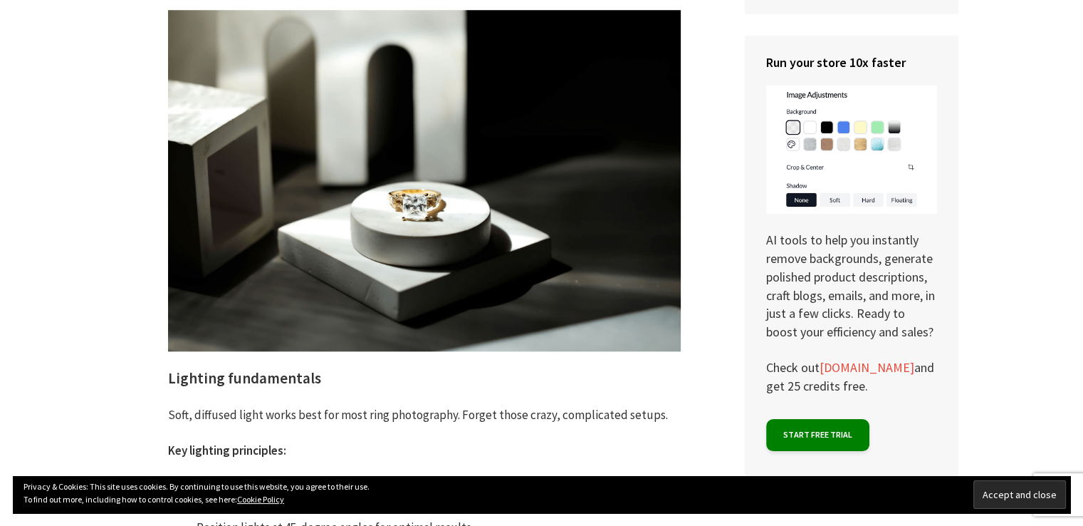
scroll to position [1273, 0]
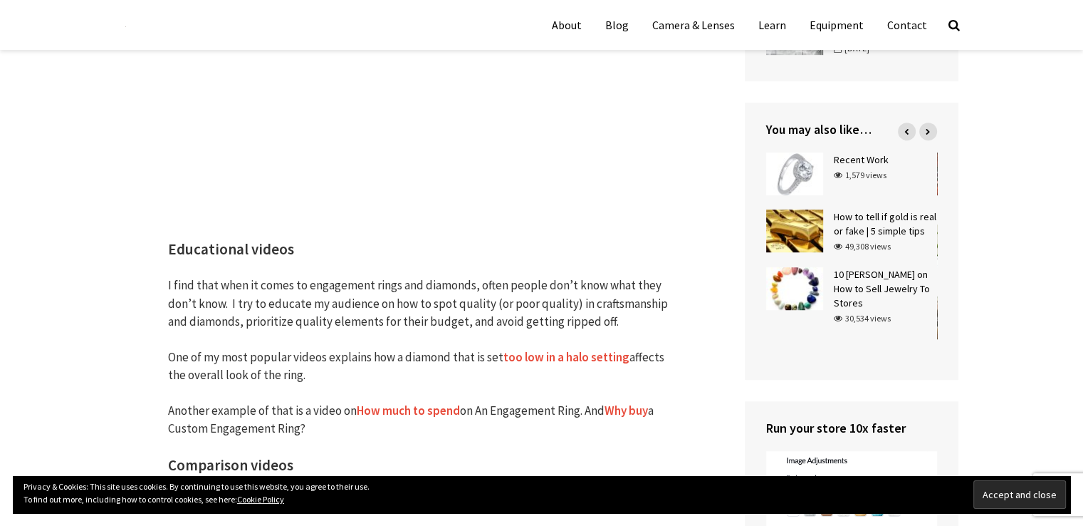
scroll to position [827, 0]
click at [324, 283] on p "I find that when it comes to engagement rings and diamonds, often people don’t …" at bounding box center [424, 304] width 513 height 55
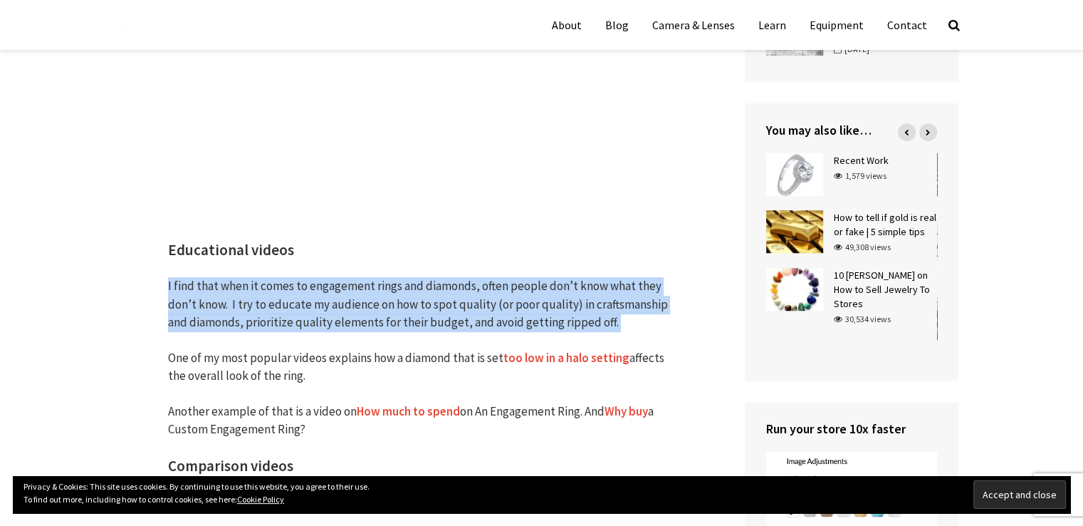
click at [324, 283] on p "I find that when it comes to engagement rings and diamonds, often people don’t …" at bounding box center [424, 304] width 513 height 55
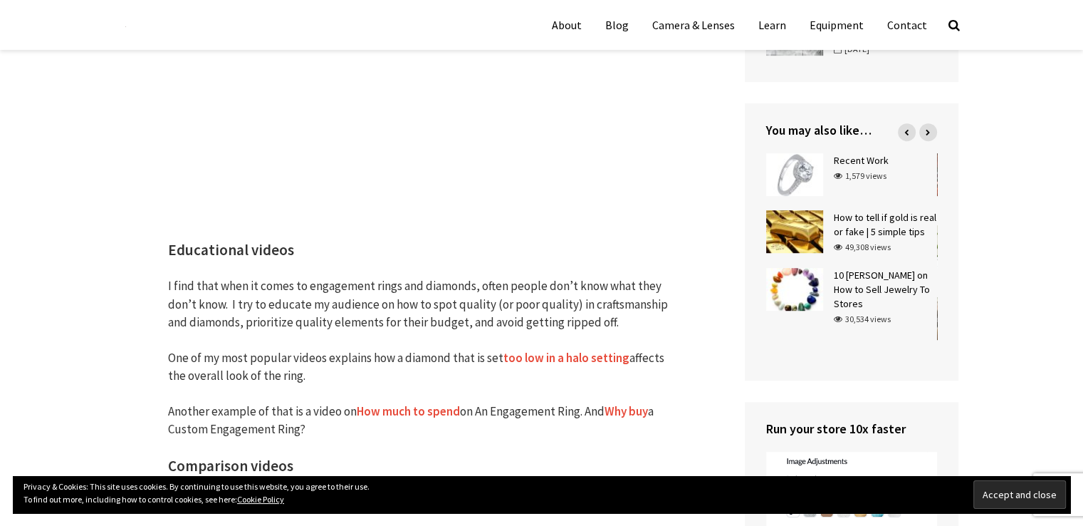
click at [307, 349] on p "One of my most popular videos explains how a diamond that is set too low in a h…" at bounding box center [424, 367] width 513 height 36
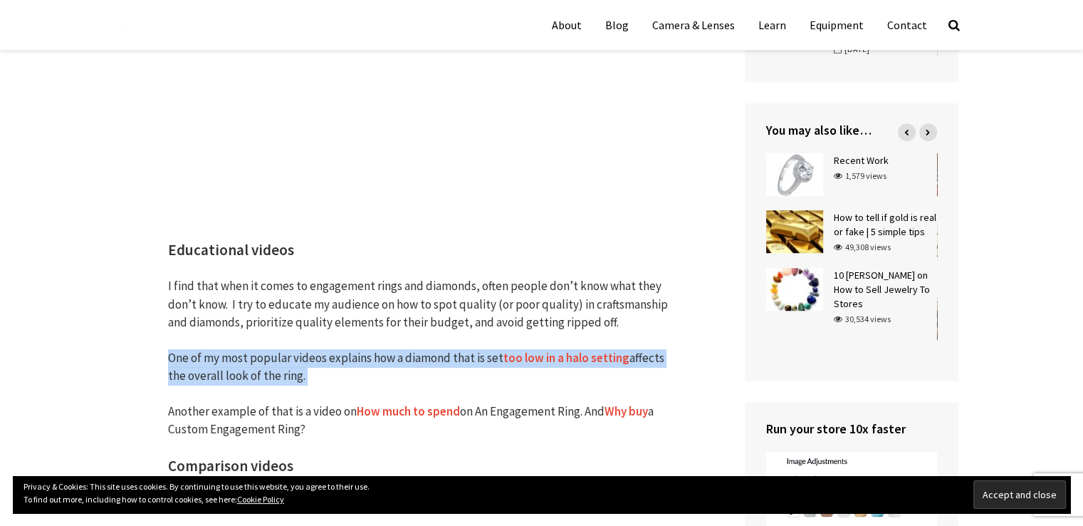
click at [307, 349] on p "One of my most popular videos explains how a diamond that is set too low in a h…" at bounding box center [424, 367] width 513 height 36
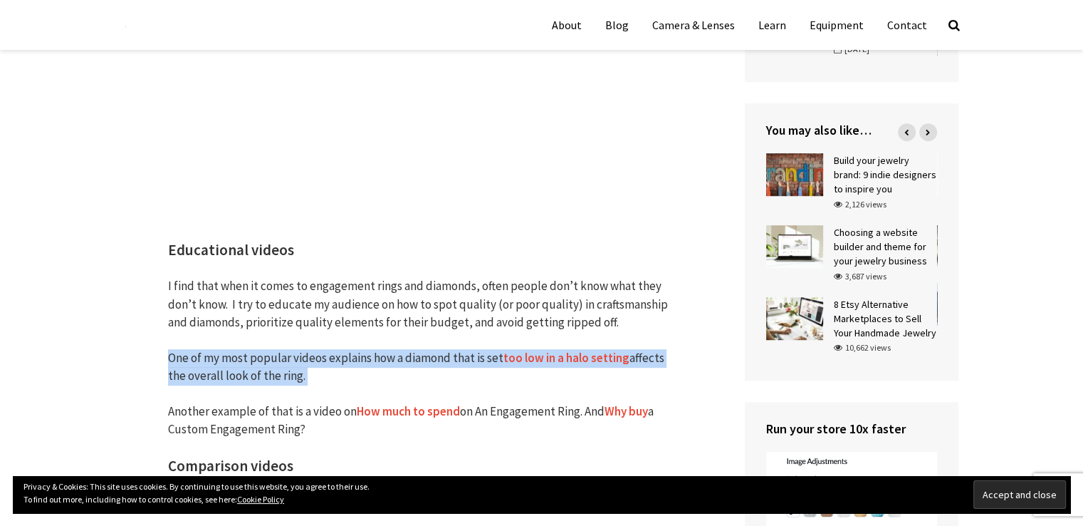
click at [393, 362] on p "One of my most popular videos explains how a diamond that is set too low in a h…" at bounding box center [424, 367] width 513 height 36
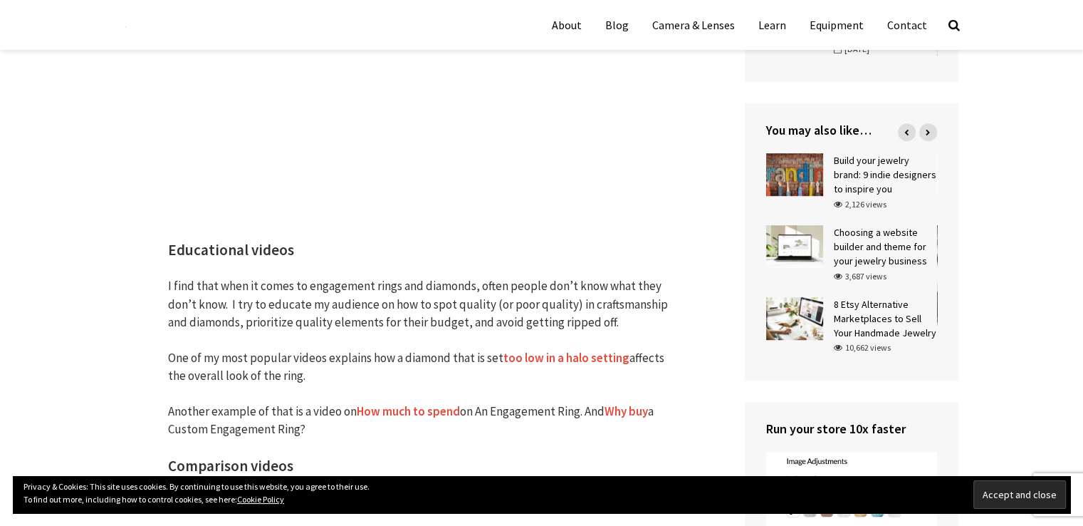
click at [207, 402] on p "Another example of that is a video on How much to spend on An Engagement Ring. …" at bounding box center [424, 420] width 513 height 36
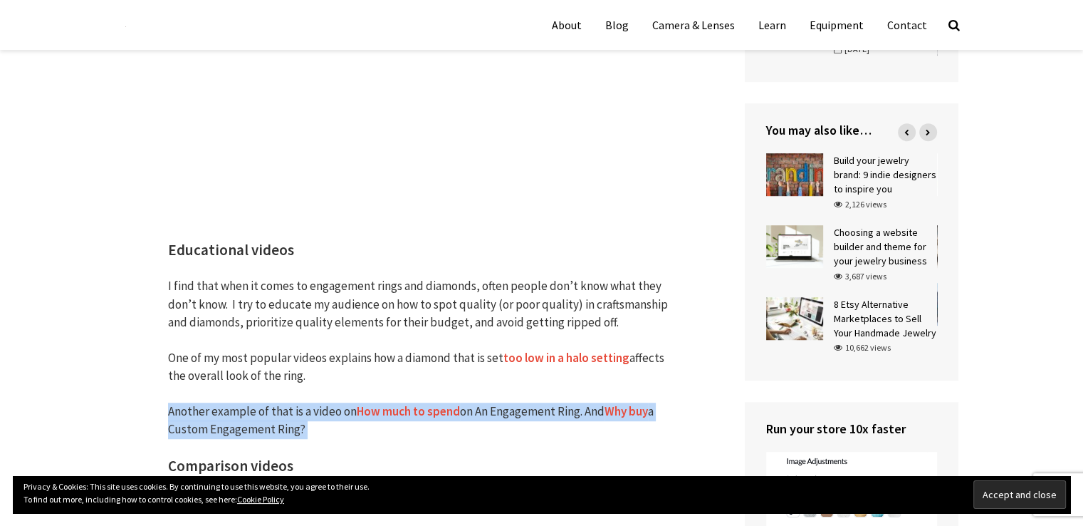
click at [207, 402] on p "Another example of that is a video on How much to spend on An Engagement Ring. …" at bounding box center [424, 420] width 513 height 36
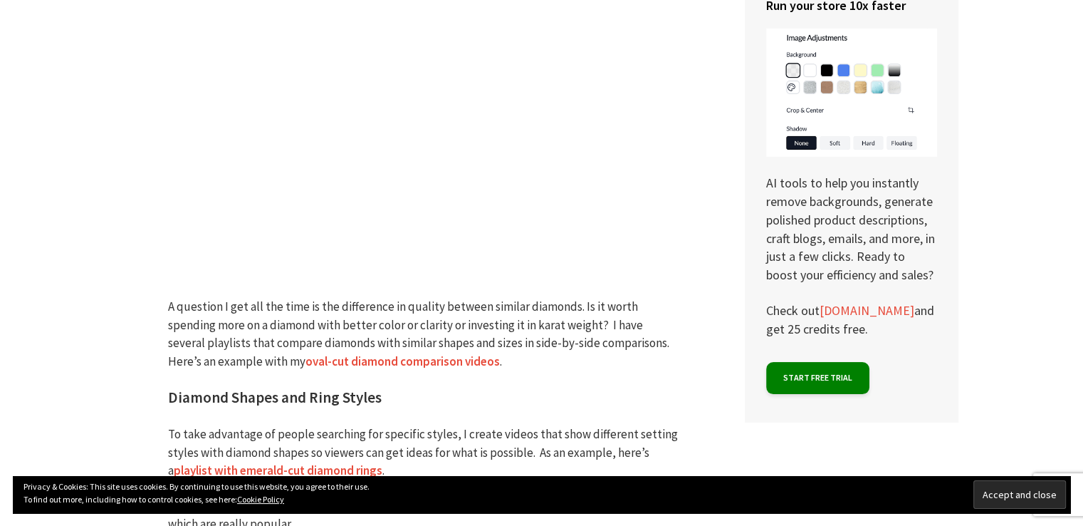
scroll to position [1334, 0]
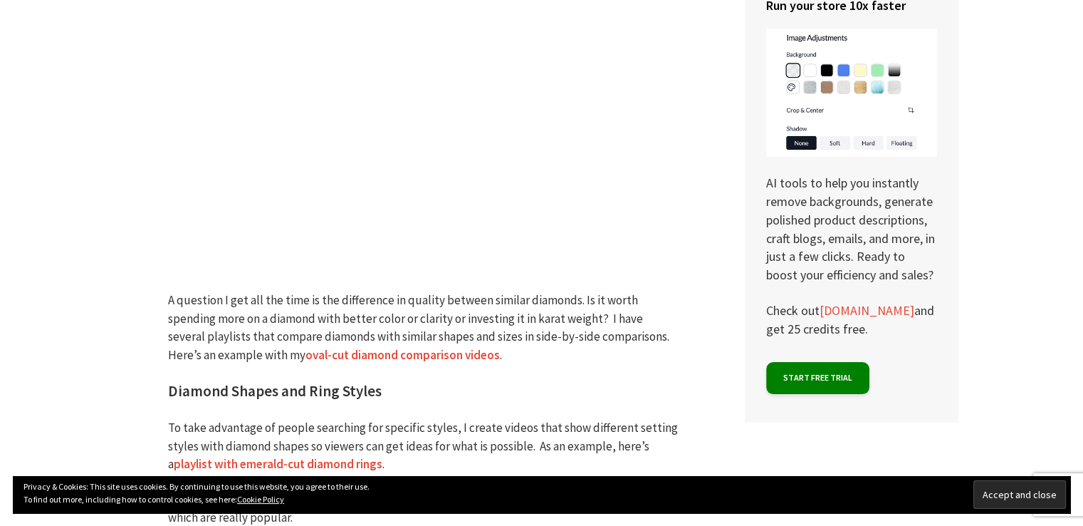
click at [254, 303] on p "A question I get all the time is the difference in quality between similar diam…" at bounding box center [424, 327] width 513 height 73
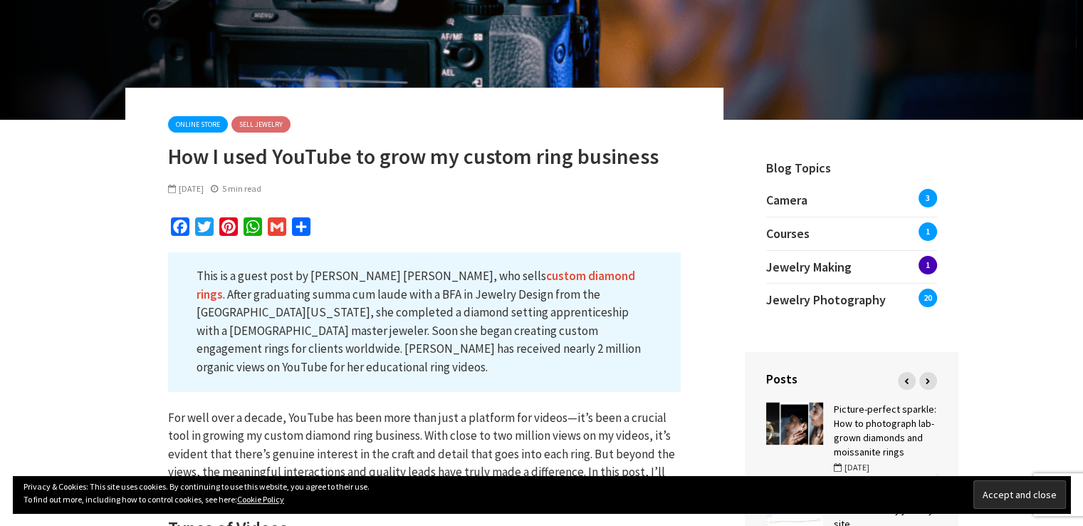
scroll to position [151, 0]
click at [245, 326] on p "This is a guest post by Vanessa Nicole, who sells custom diamond rings . After …" at bounding box center [424, 322] width 513 height 140
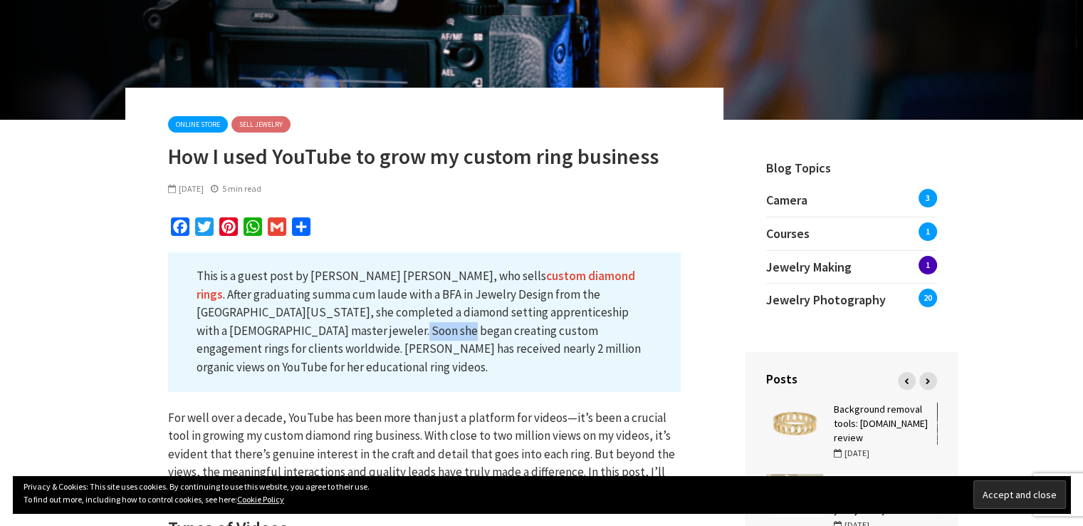
click at [245, 326] on p "This is a guest post by Vanessa Nicole, who sells custom diamond rings . After …" at bounding box center [424, 322] width 513 height 140
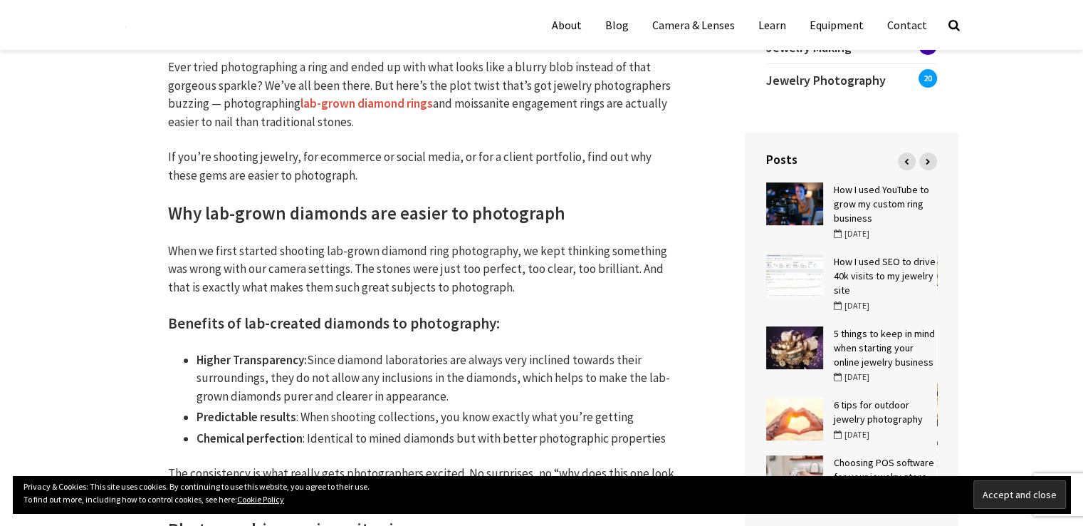
scroll to position [368, 0]
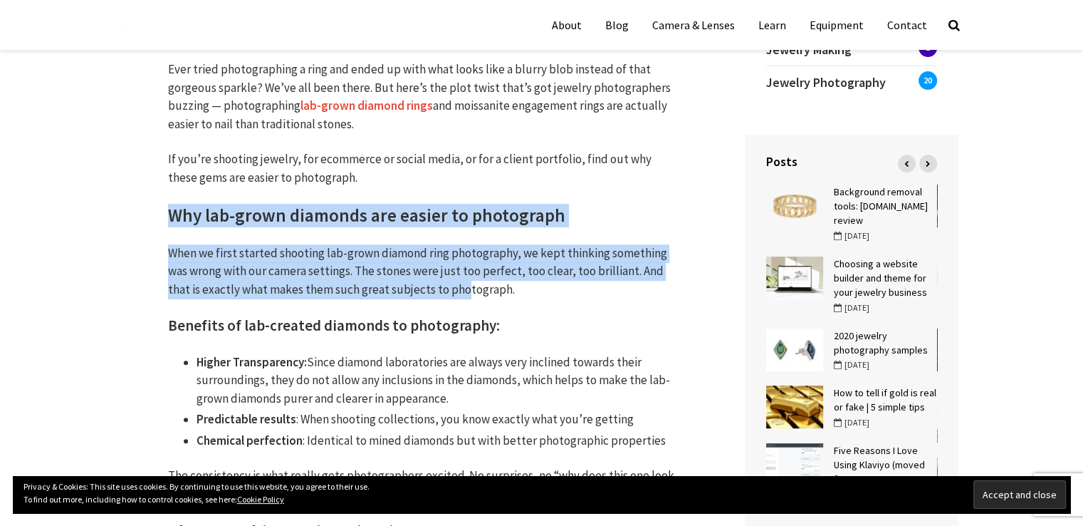
drag, startPoint x: 167, startPoint y: 216, endPoint x: 429, endPoint y: 283, distance: 270.3
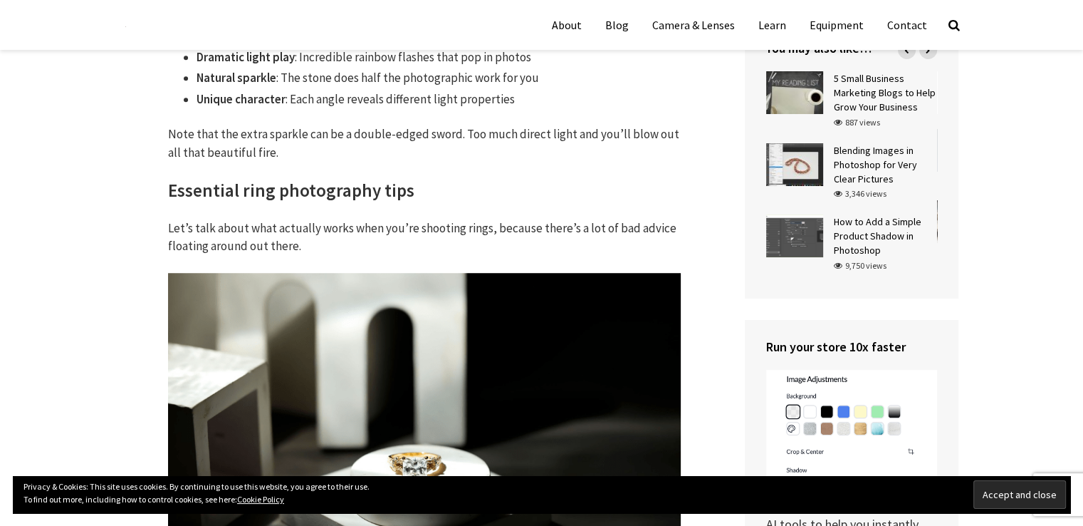
scroll to position [1010, 0]
click at [168, 179] on h2 "Essential ring photography tips" at bounding box center [424, 191] width 513 height 24
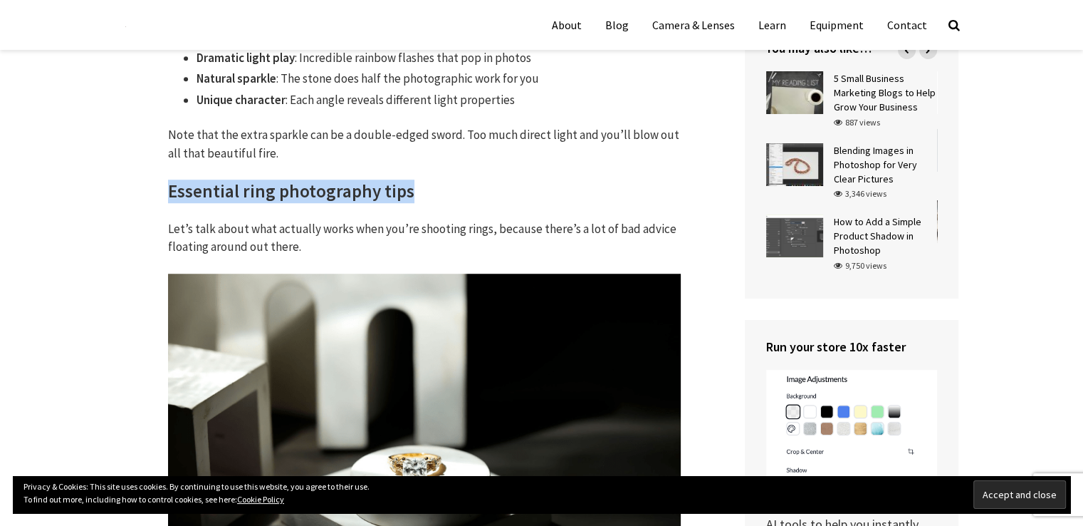
drag, startPoint x: 168, startPoint y: 169, endPoint x: 407, endPoint y: 155, distance: 238.9
copy h2 "Essential ring photography tips"
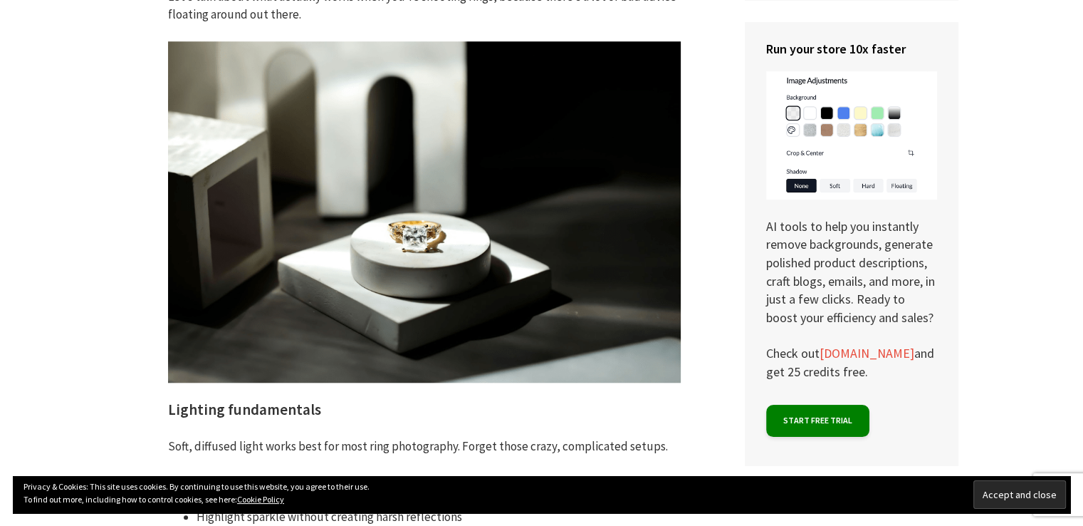
scroll to position [1362, 0]
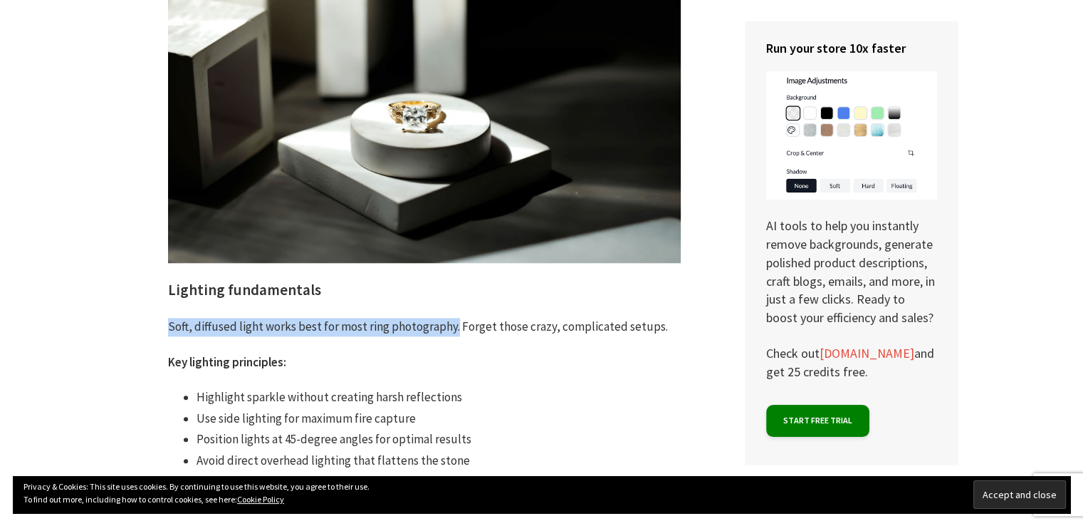
drag, startPoint x: 169, startPoint y: 307, endPoint x: 453, endPoint y: 308, distance: 284.1
click at [453, 318] on p "Soft, diffused light works best for most ring photography. Forget those crazy, …" at bounding box center [424, 327] width 513 height 19
copy p "Soft, diffused light works best for most ring photography."
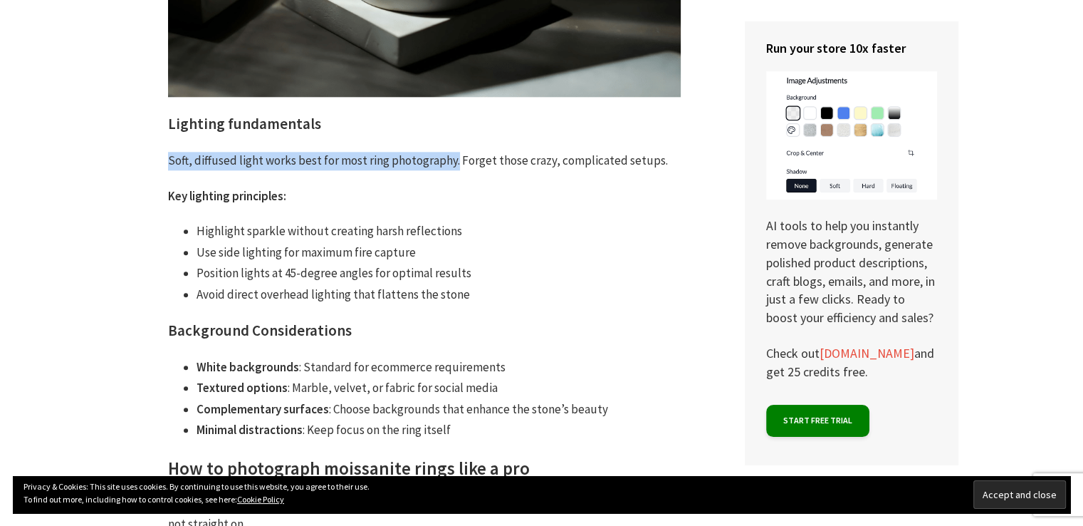
scroll to position [1538, 0]
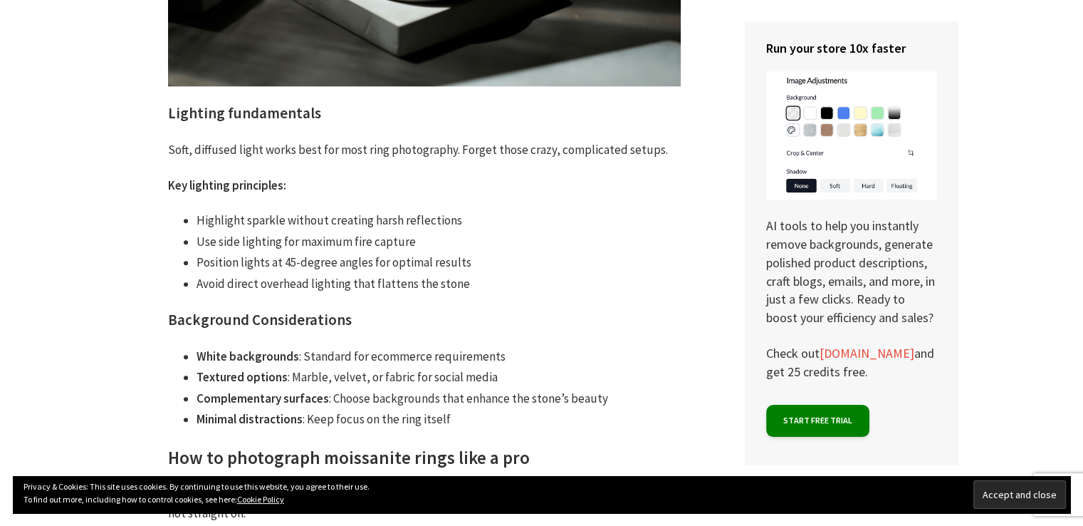
click at [461, 254] on li "Position lights at 45-degree angles for optimal results" at bounding box center [439, 263] width 484 height 19
click at [198, 275] on li "Avoid direct overhead lighting that flattens the stone" at bounding box center [439, 284] width 484 height 19
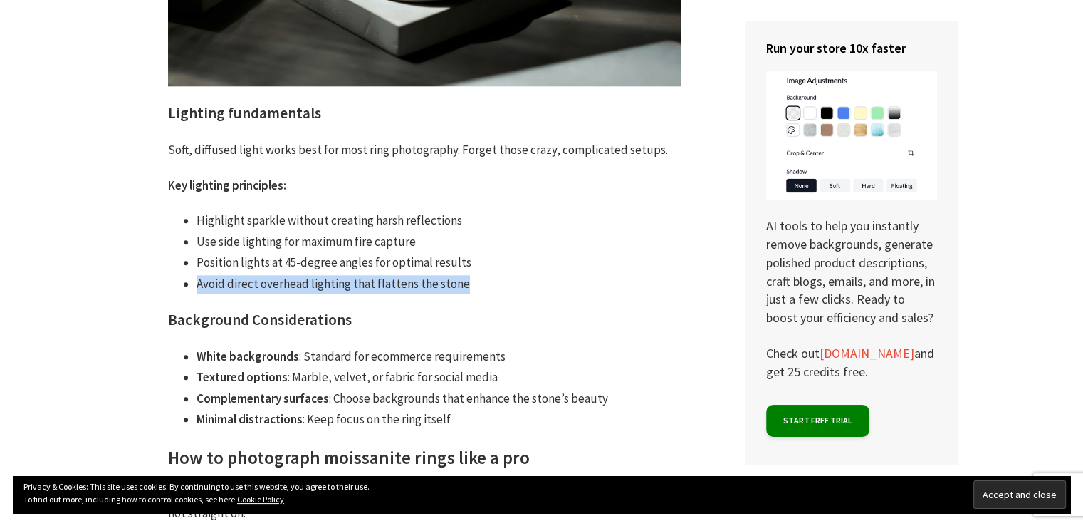
drag, startPoint x: 198, startPoint y: 268, endPoint x: 447, endPoint y: 266, distance: 249.3
click at [447, 275] on li "Avoid direct overhead lighting that flattens the stone" at bounding box center [439, 284] width 484 height 19
copy li "Avoid direct overhead lighting that flattens the stone"
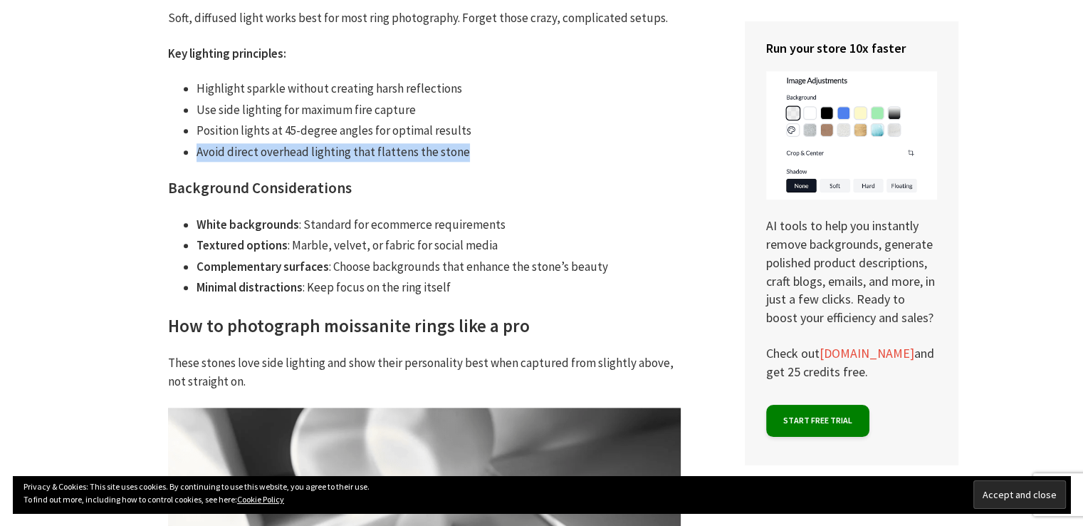
scroll to position [1671, 0]
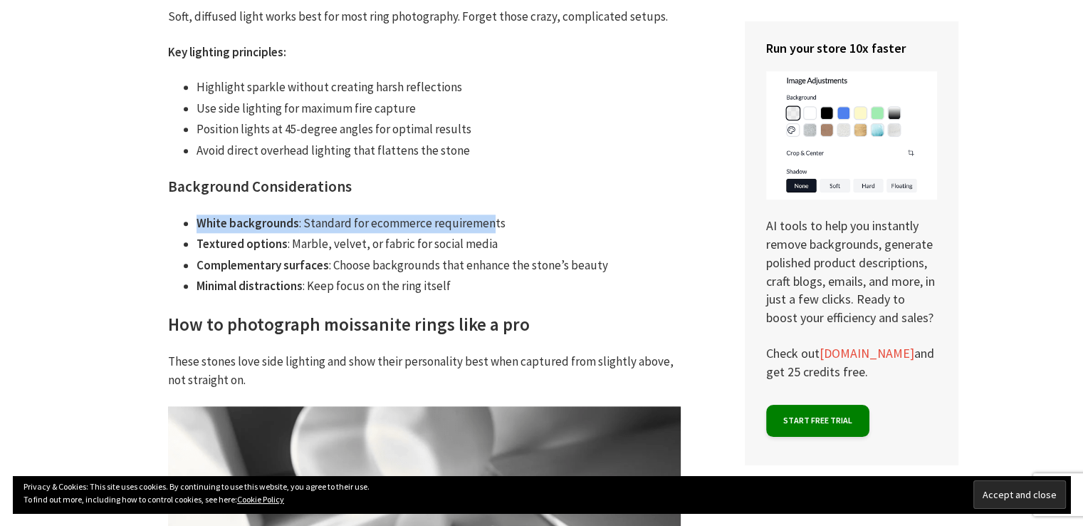
drag, startPoint x: 196, startPoint y: 203, endPoint x: 486, endPoint y: 192, distance: 290.7
click at [496, 214] on li "White backgrounds : Standard for ecommerce requirements" at bounding box center [439, 223] width 484 height 19
drag, startPoint x: 497, startPoint y: 200, endPoint x: 455, endPoint y: 204, distance: 42.2
click at [456, 214] on li "White backgrounds : Standard for ecommerce requirements" at bounding box center [439, 223] width 484 height 19
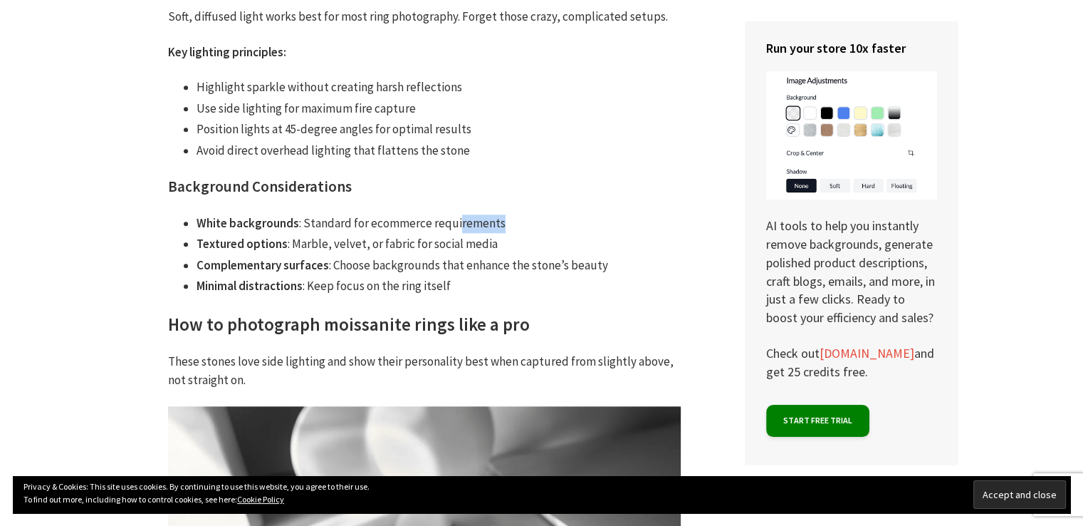
click at [496, 214] on li "White backgrounds : Standard for ecommerce requirements" at bounding box center [439, 223] width 484 height 19
drag, startPoint x: 251, startPoint y: 203, endPoint x: 194, endPoint y: 202, distance: 56.3
click at [198, 215] on strong "White backgrounds" at bounding box center [248, 223] width 103 height 16
click at [192, 214] on ul "White backgrounds : Standard for ecommerce requirements Textured options : Marb…" at bounding box center [424, 254] width 513 height 81
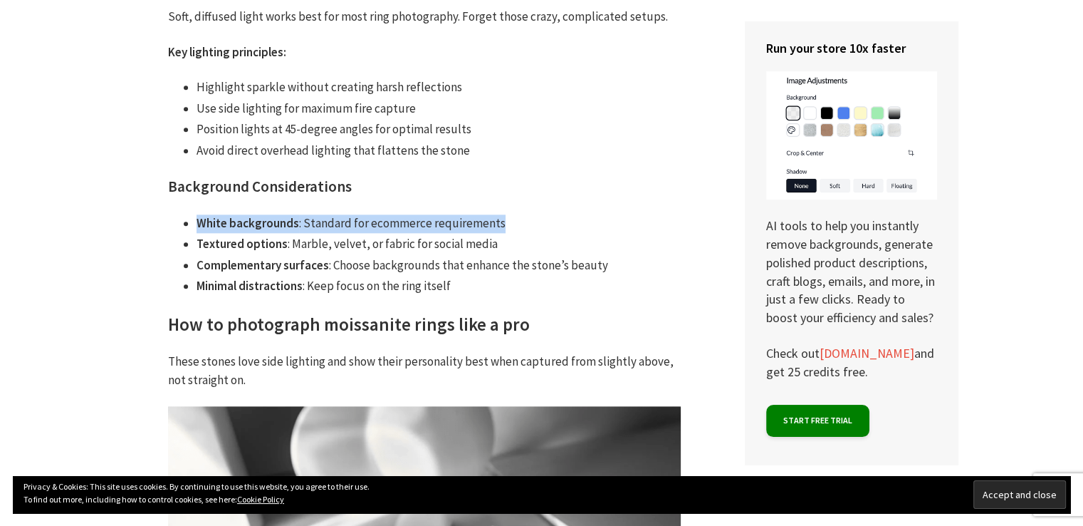
click at [192, 214] on ul "White backgrounds : Standard for ecommerce requirements Textured options : Marb…" at bounding box center [424, 254] width 513 height 81
click at [196, 214] on ul "White backgrounds : Standard for ecommerce requirements Textured options : Marb…" at bounding box center [424, 254] width 513 height 81
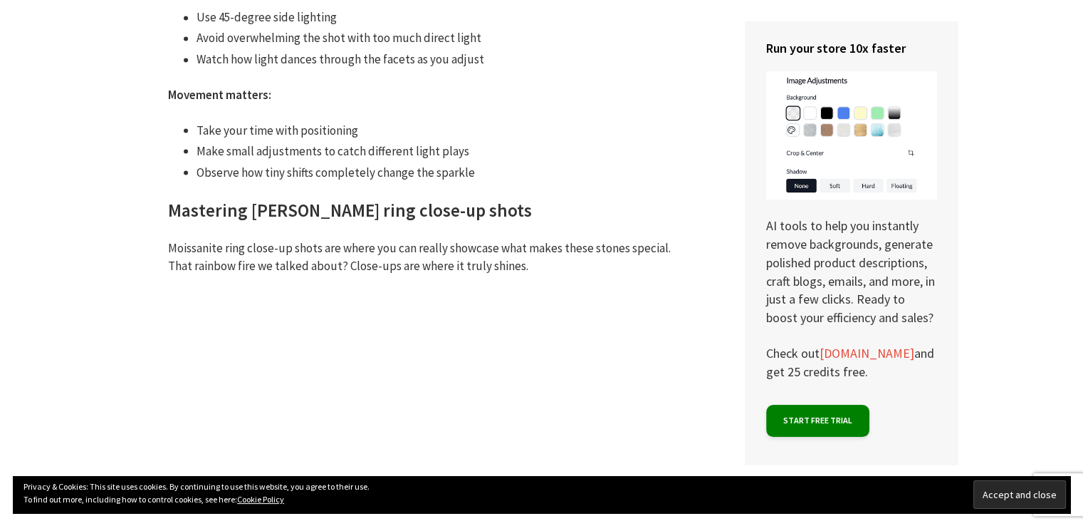
scroll to position [2626, 0]
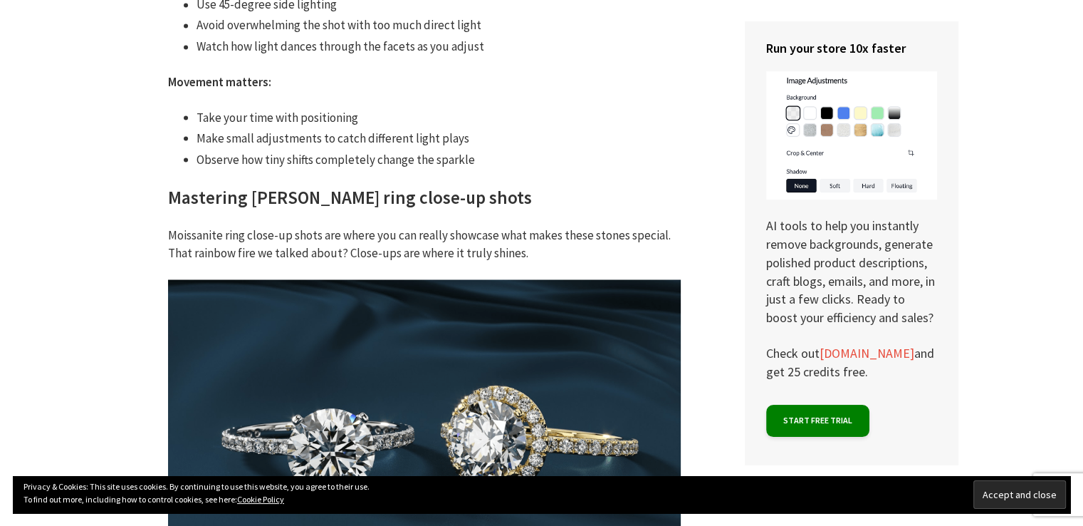
drag, startPoint x: 197, startPoint y: 120, endPoint x: 348, endPoint y: 120, distance: 151.0
click at [226, 129] on li "Make small adjustments to catch different light plays" at bounding box center [439, 138] width 484 height 19
drag, startPoint x: 348, startPoint y: 120, endPoint x: 211, endPoint y: 118, distance: 136.8
click at [211, 129] on li "Make small adjustments to catch different light plays" at bounding box center [439, 138] width 484 height 19
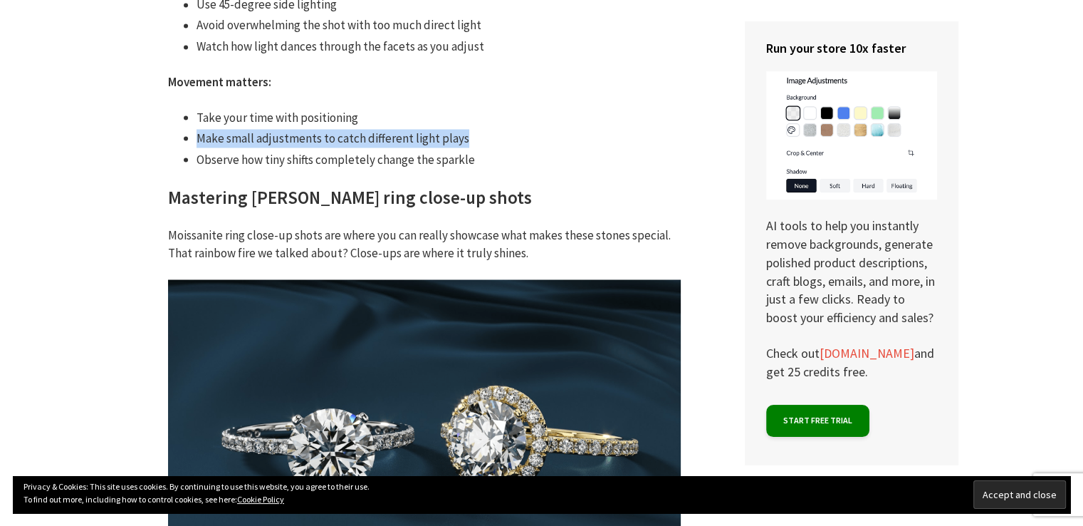
drag, startPoint x: 194, startPoint y: 117, endPoint x: 473, endPoint y: 112, distance: 278.5
click at [473, 112] on ul "Take your time with positioning Make small adjustments to catch different light…" at bounding box center [424, 138] width 513 height 61
copy li "Make small adjustments to catch different light plays"
